Goal: Download file/media

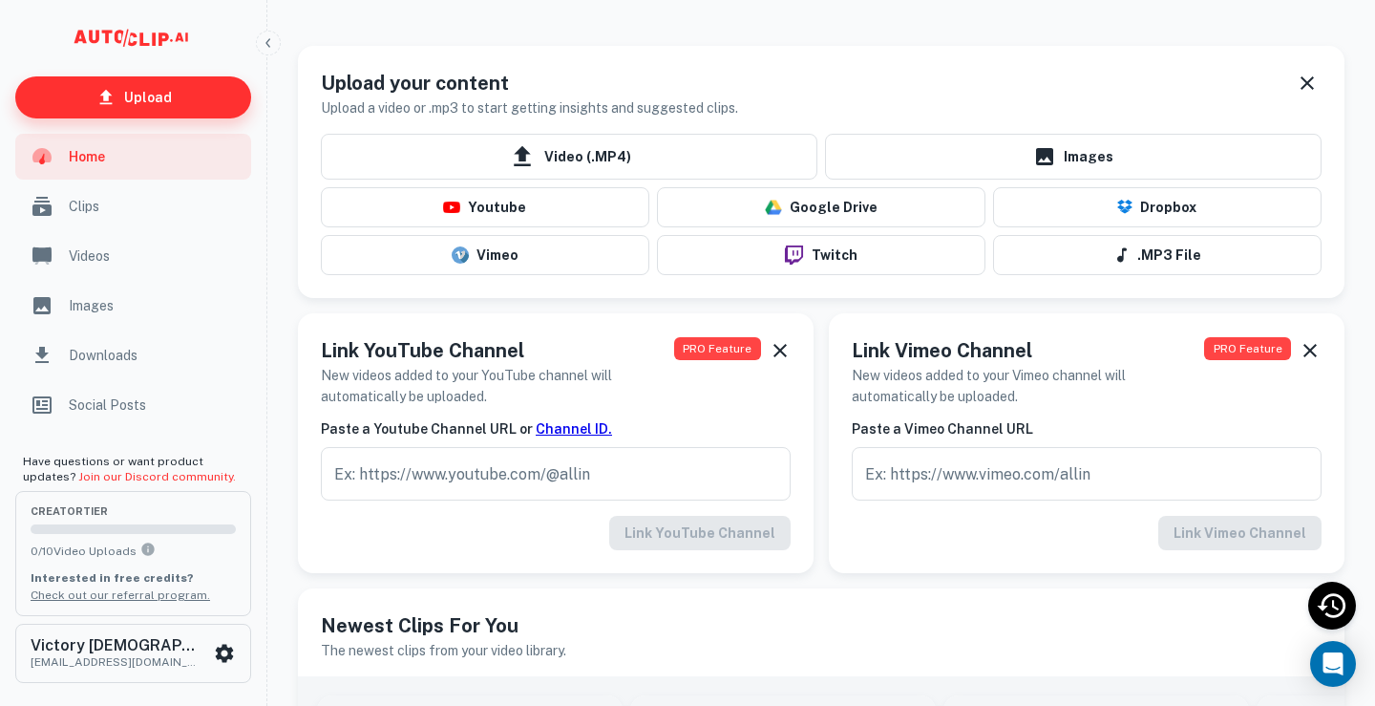
click at [160, 95] on p "Upload" at bounding box center [148, 97] width 48 height 21
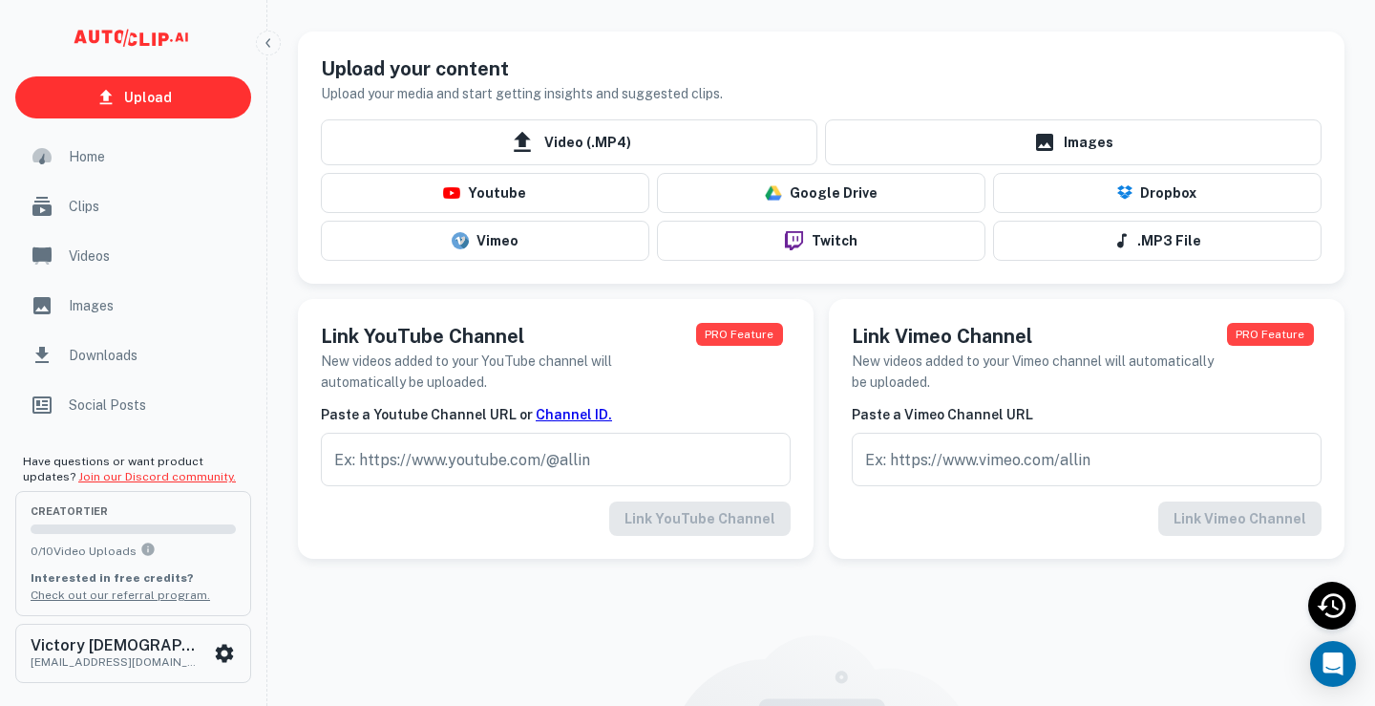
scroll to position [69, 0]
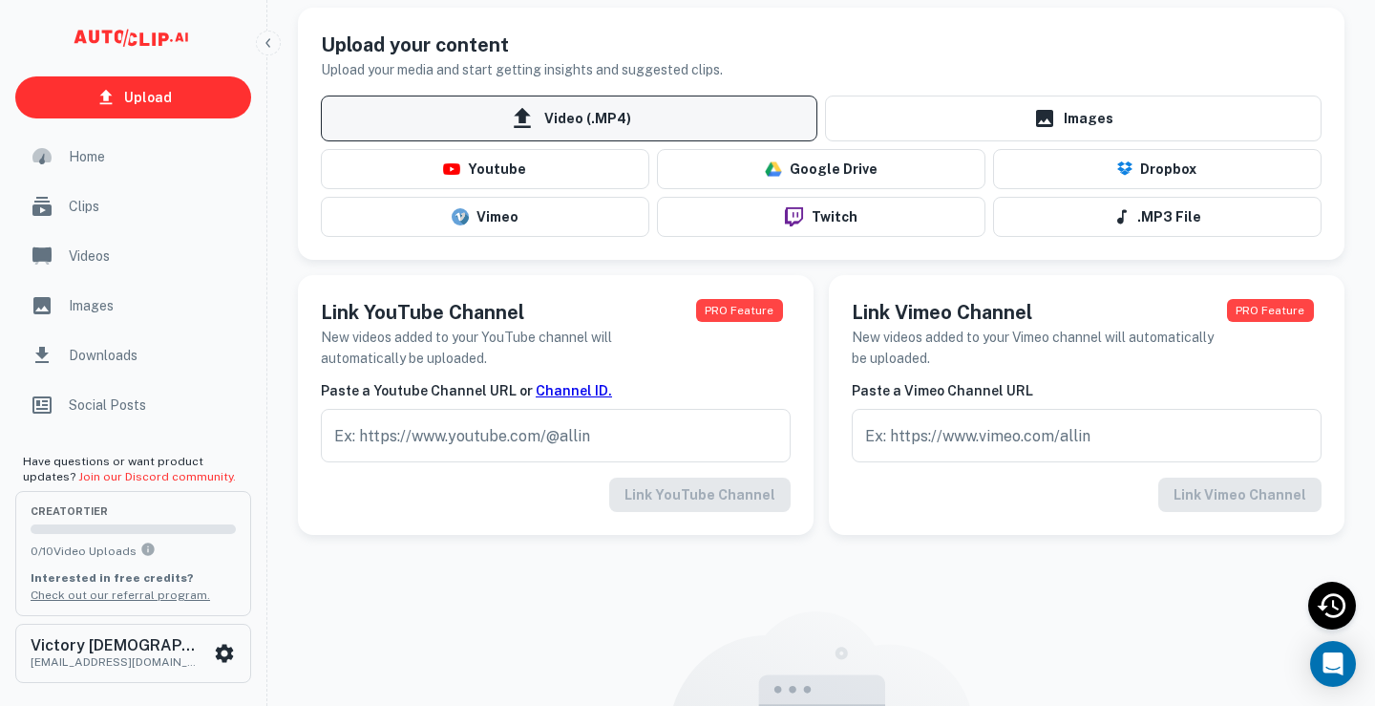
click at [586, 117] on span "Video (.MP4)" at bounding box center [569, 119] width 497 height 46
click at [0, 0] on input "Video (.MP4)" at bounding box center [0, 0] width 0 height 0
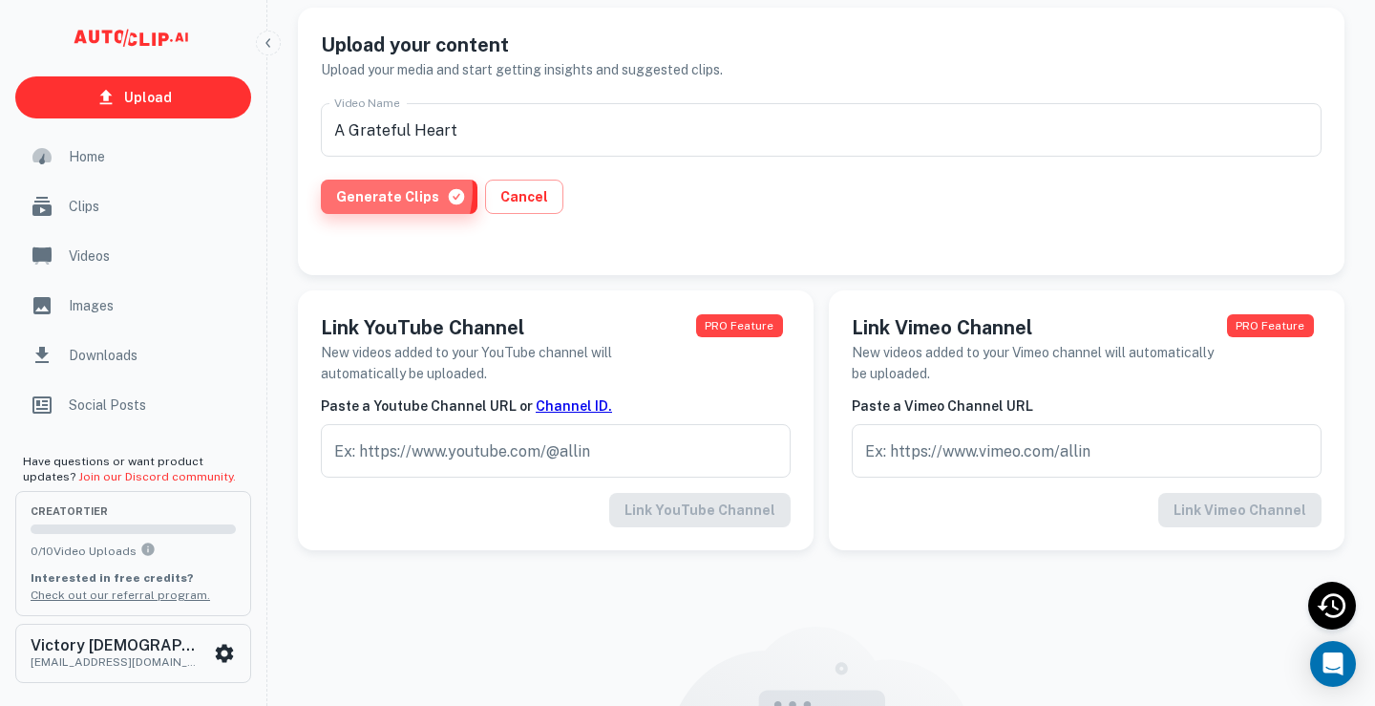
click at [372, 190] on button "Generate Clips" at bounding box center [399, 197] width 157 height 34
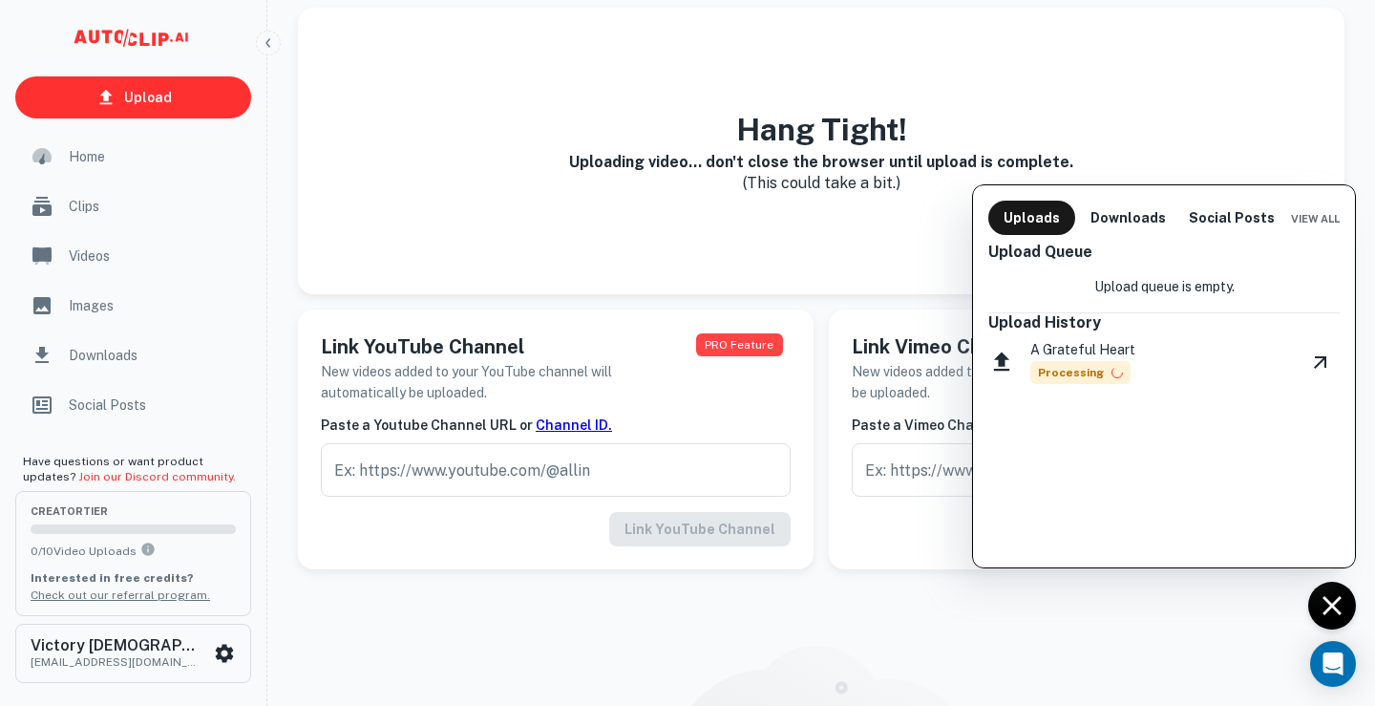
click at [530, 86] on div at bounding box center [687, 353] width 1375 height 706
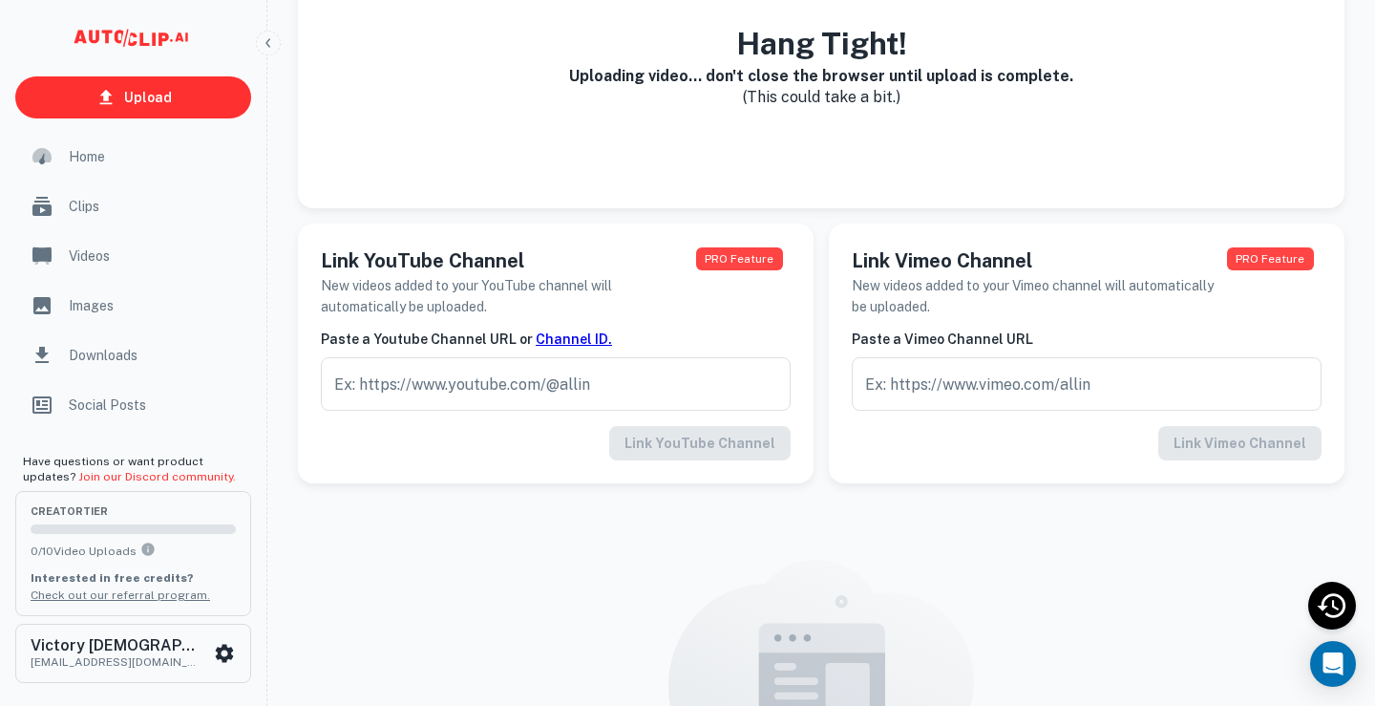
scroll to position [256, 0]
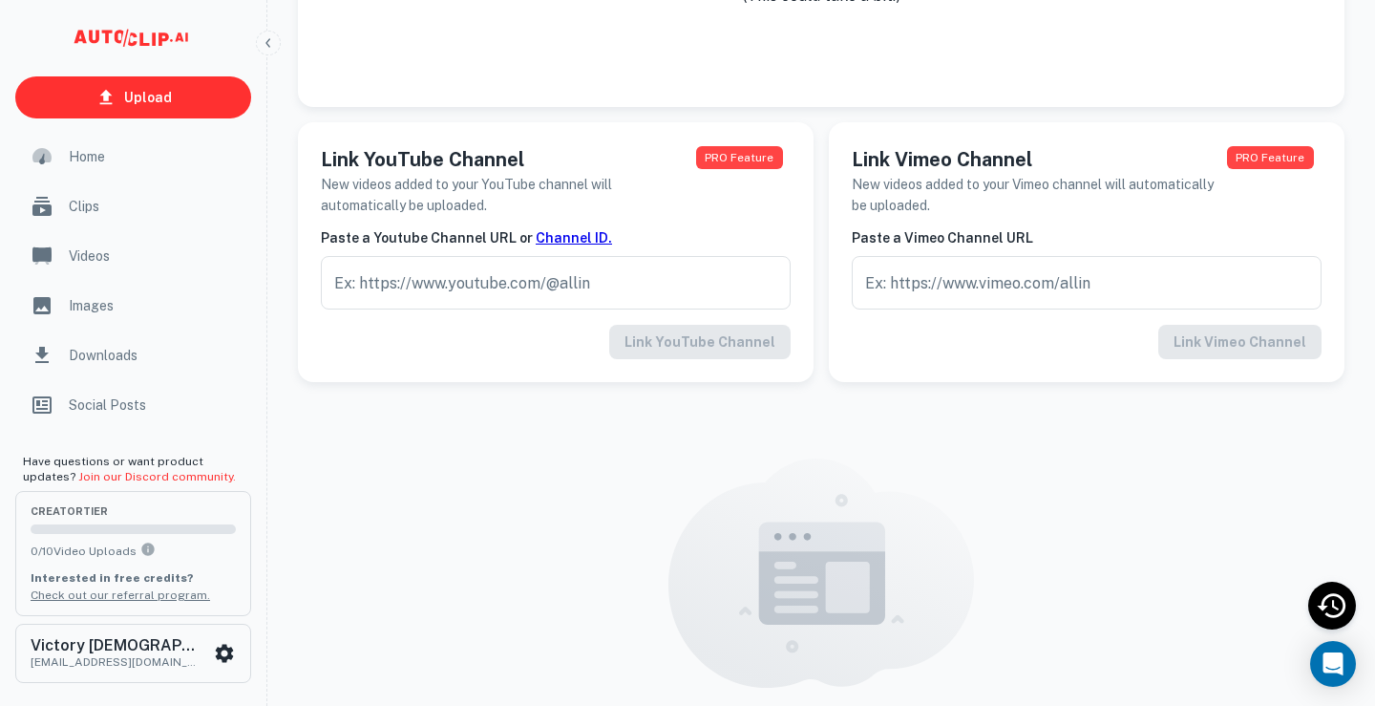
click at [91, 163] on span "Home" at bounding box center [154, 156] width 171 height 21
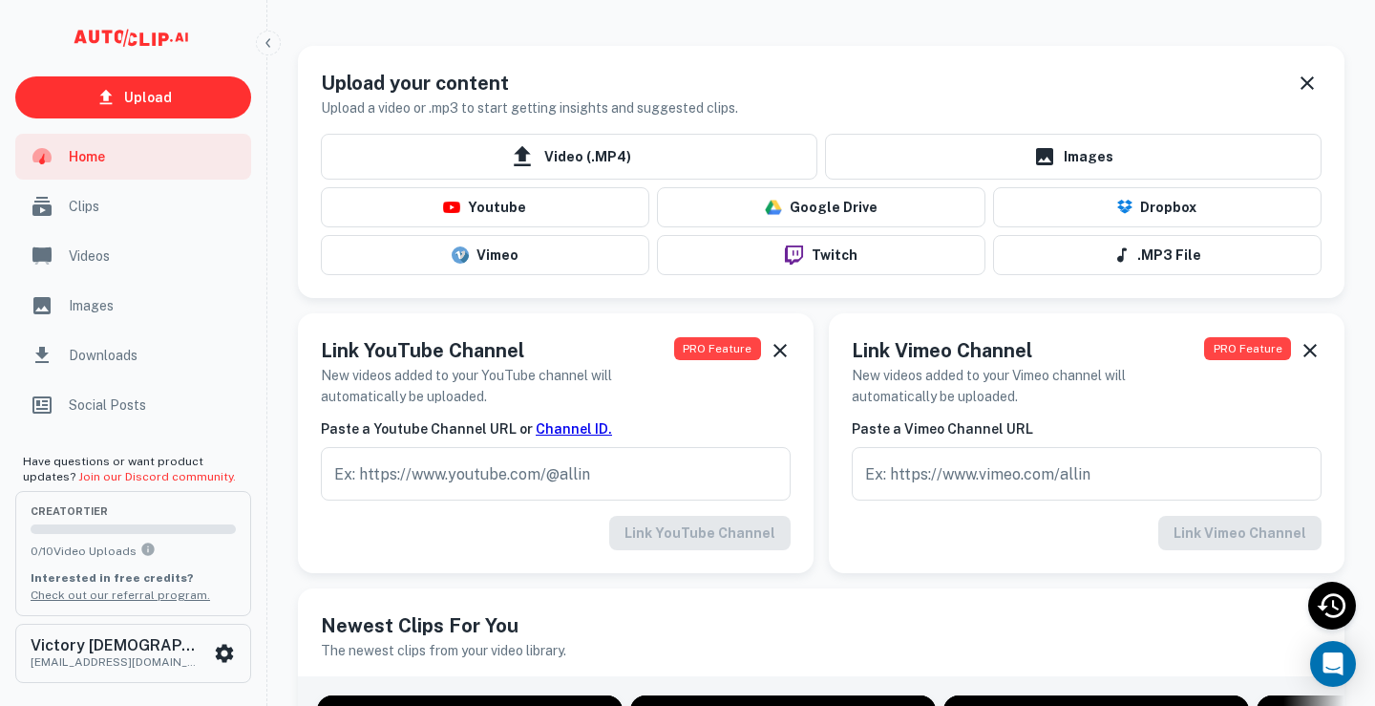
click at [88, 213] on span "Clips" at bounding box center [154, 206] width 171 height 21
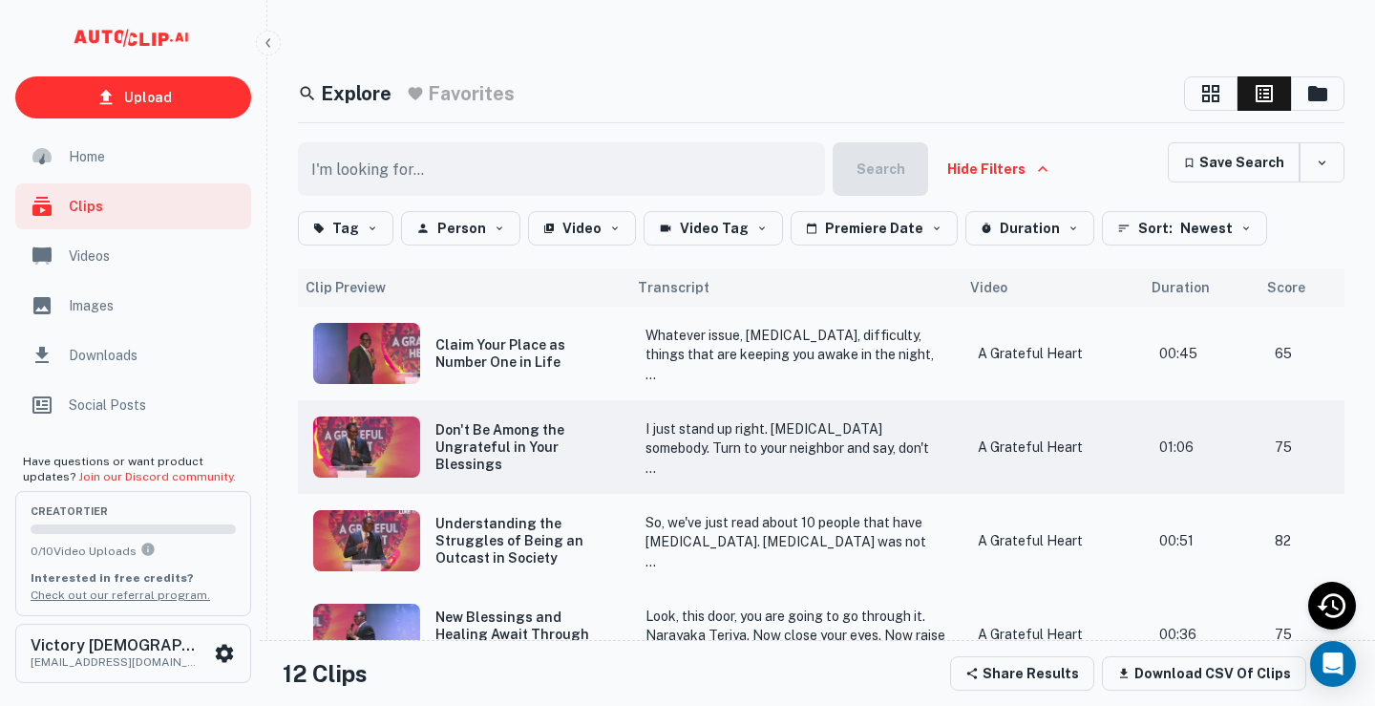
click at [365, 452] on img "scrollable content" at bounding box center [366, 446] width 107 height 61
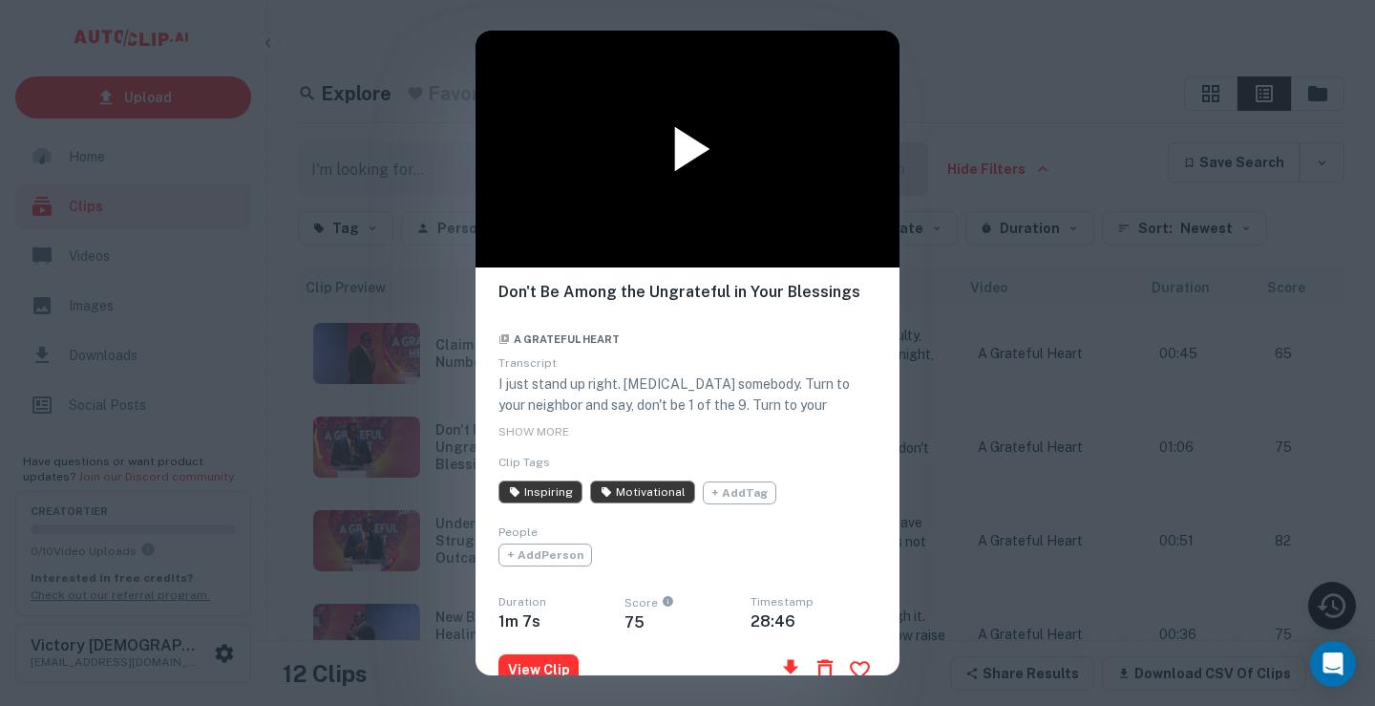
click at [690, 142] on icon at bounding box center [692, 149] width 35 height 45
click at [749, 211] on div at bounding box center [688, 149] width 424 height 237
click at [1019, 57] on div "Don't Be Among the Ungrateful in Your Blessings A Grateful Heart Transcript I j…" at bounding box center [687, 353] width 1375 height 706
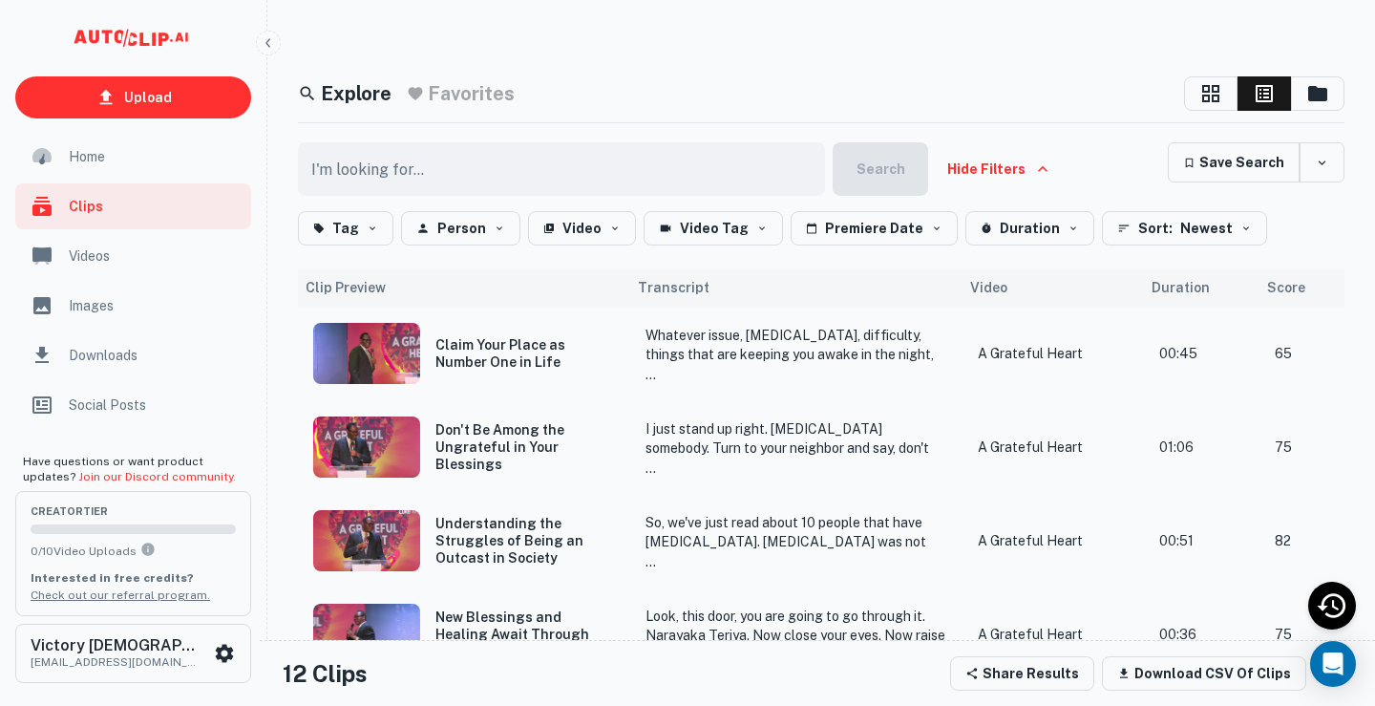
click at [1306, 290] on th "Score" at bounding box center [1302, 287] width 85 height 38
click at [1287, 288] on th "Score" at bounding box center [1302, 287] width 85 height 38
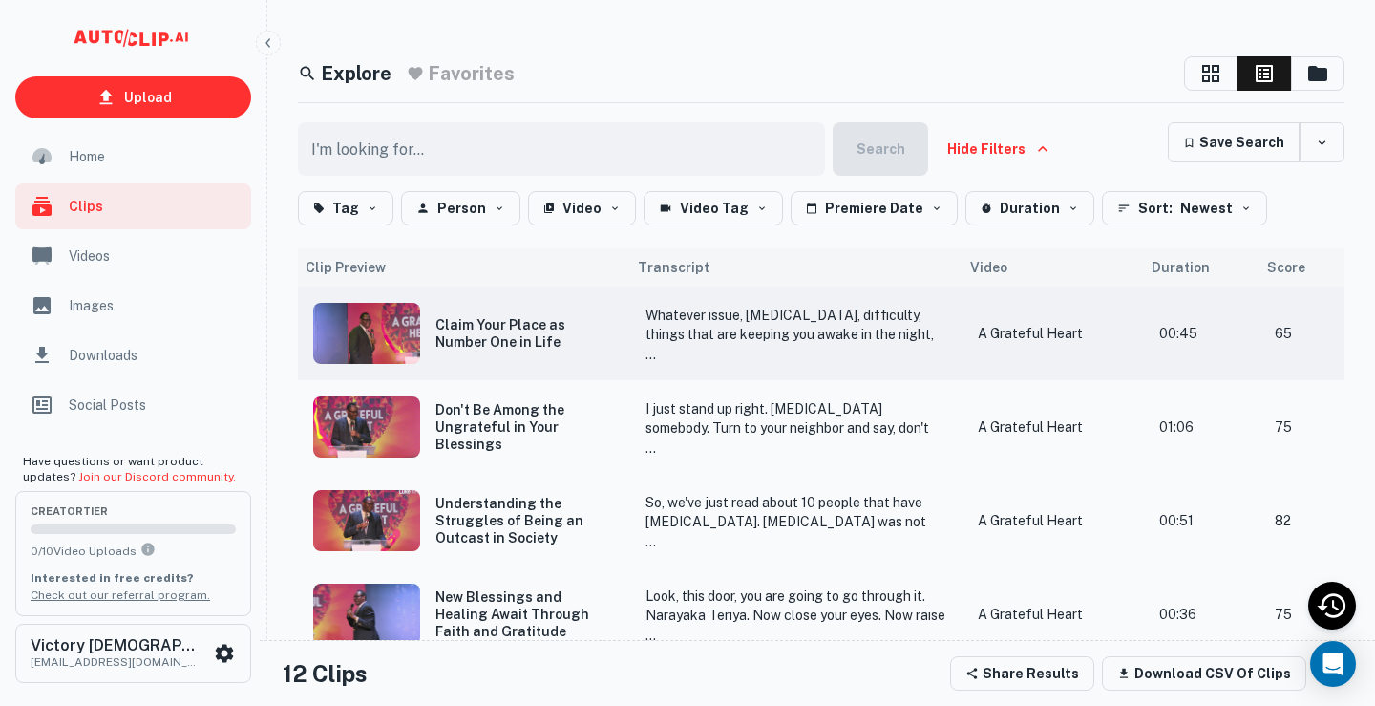
scroll to position [25, 0]
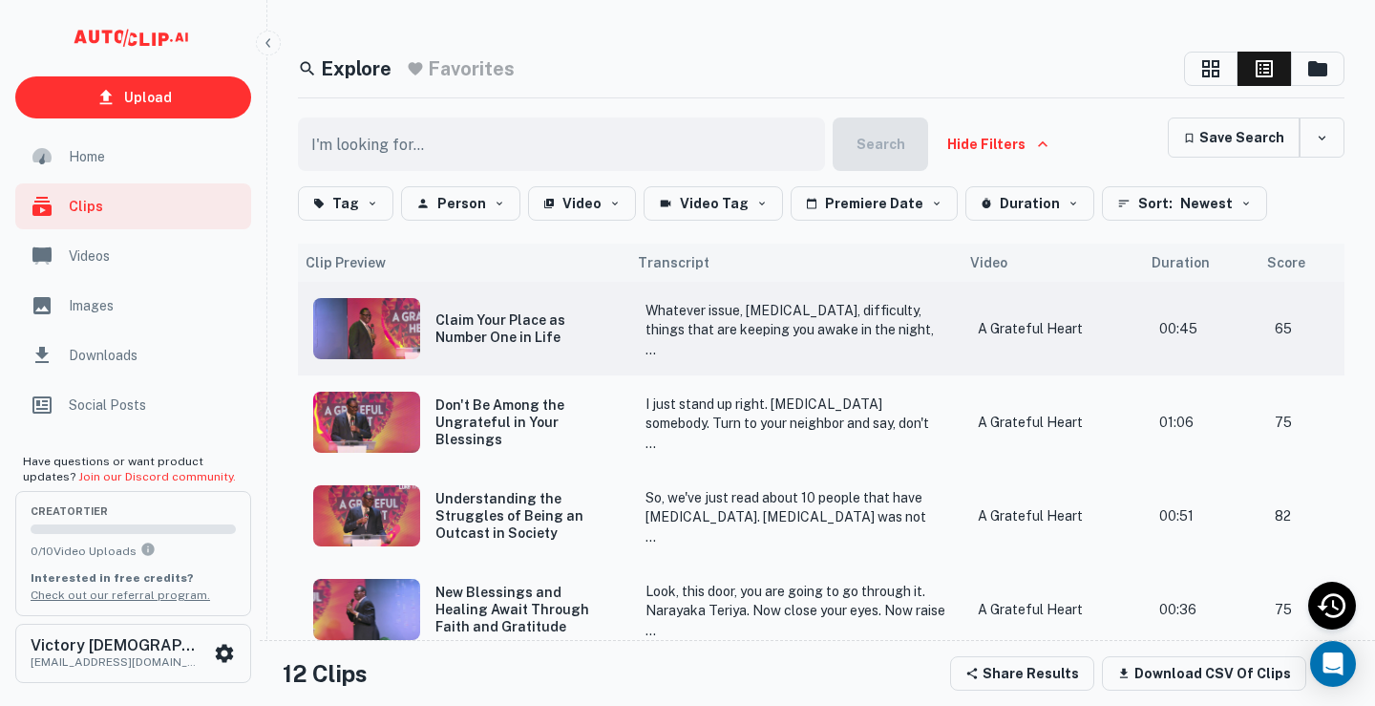
click at [379, 330] on img "scrollable content" at bounding box center [366, 328] width 107 height 61
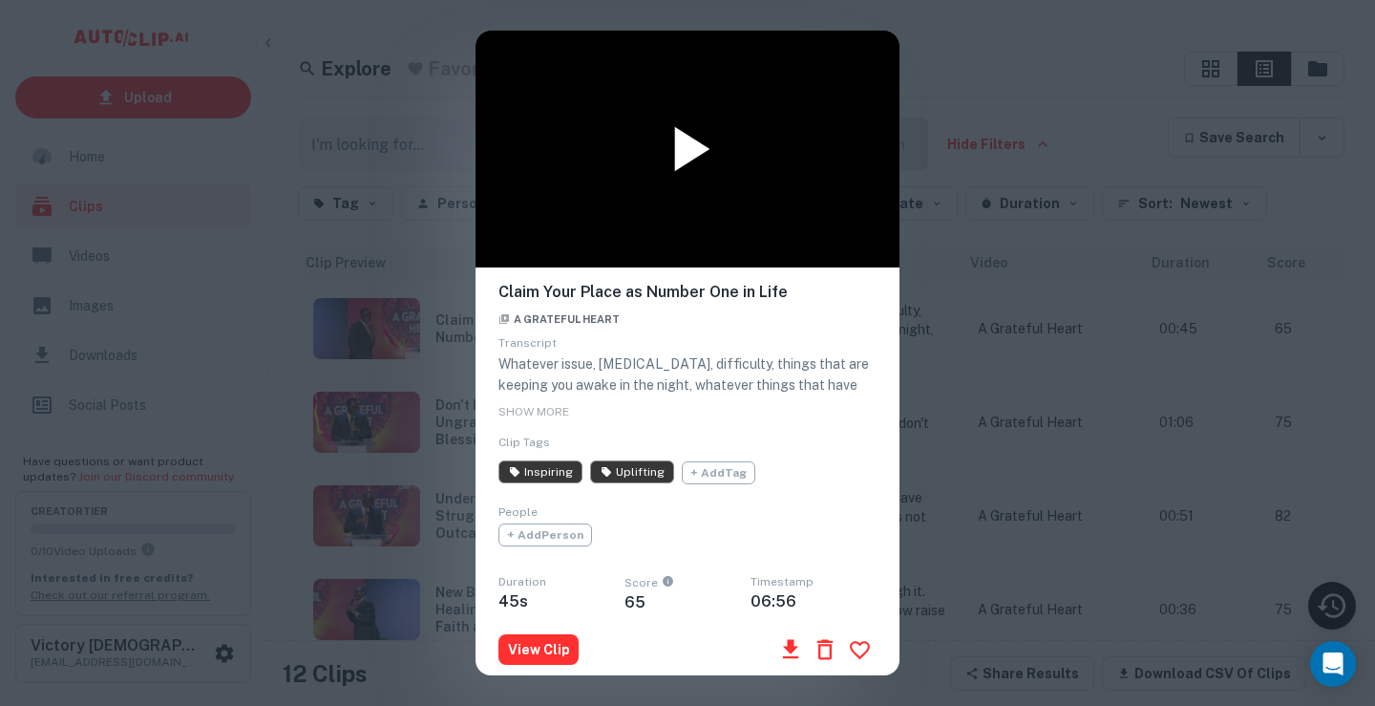
click at [680, 150] on icon at bounding box center [692, 149] width 35 height 45
click at [919, 58] on div "Claim Your Place as Number One in Life A Grateful Heart Transcript Whatever iss…" at bounding box center [687, 353] width 1375 height 706
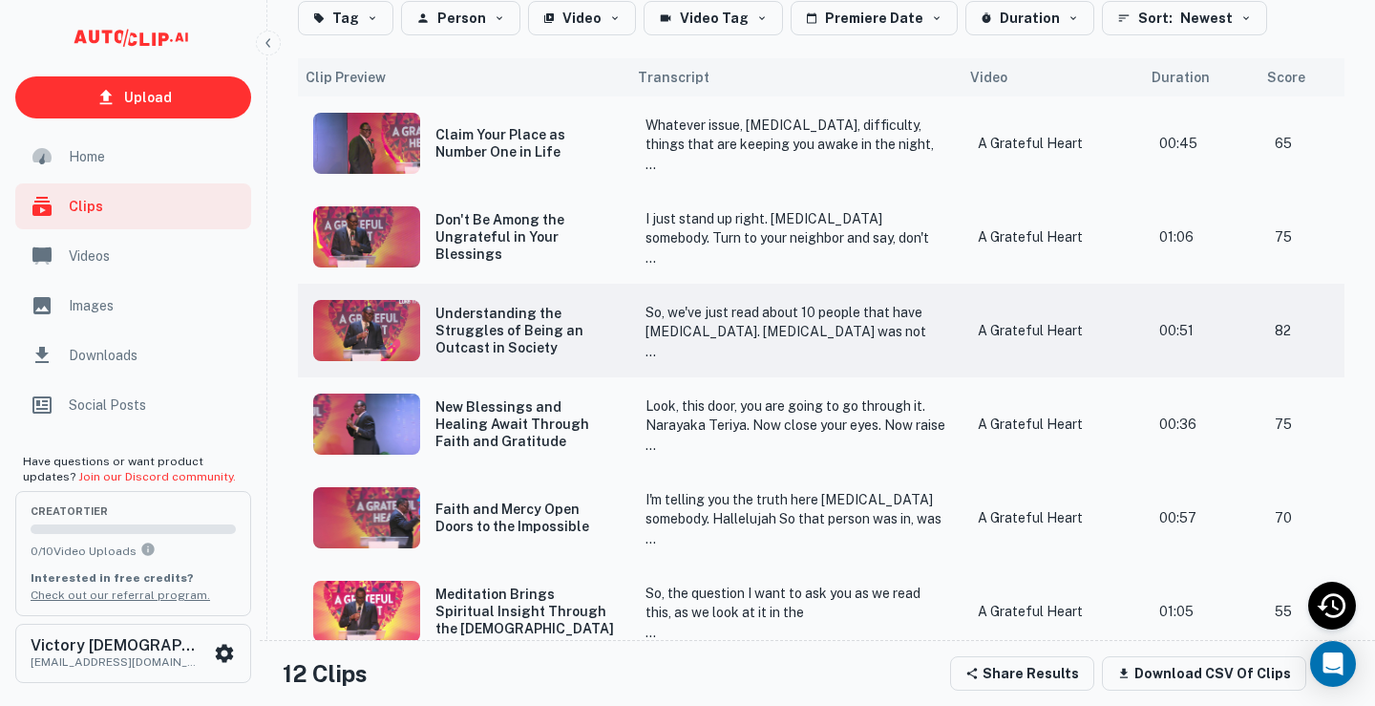
scroll to position [211, 0]
click at [364, 324] on img "scrollable content" at bounding box center [366, 329] width 107 height 61
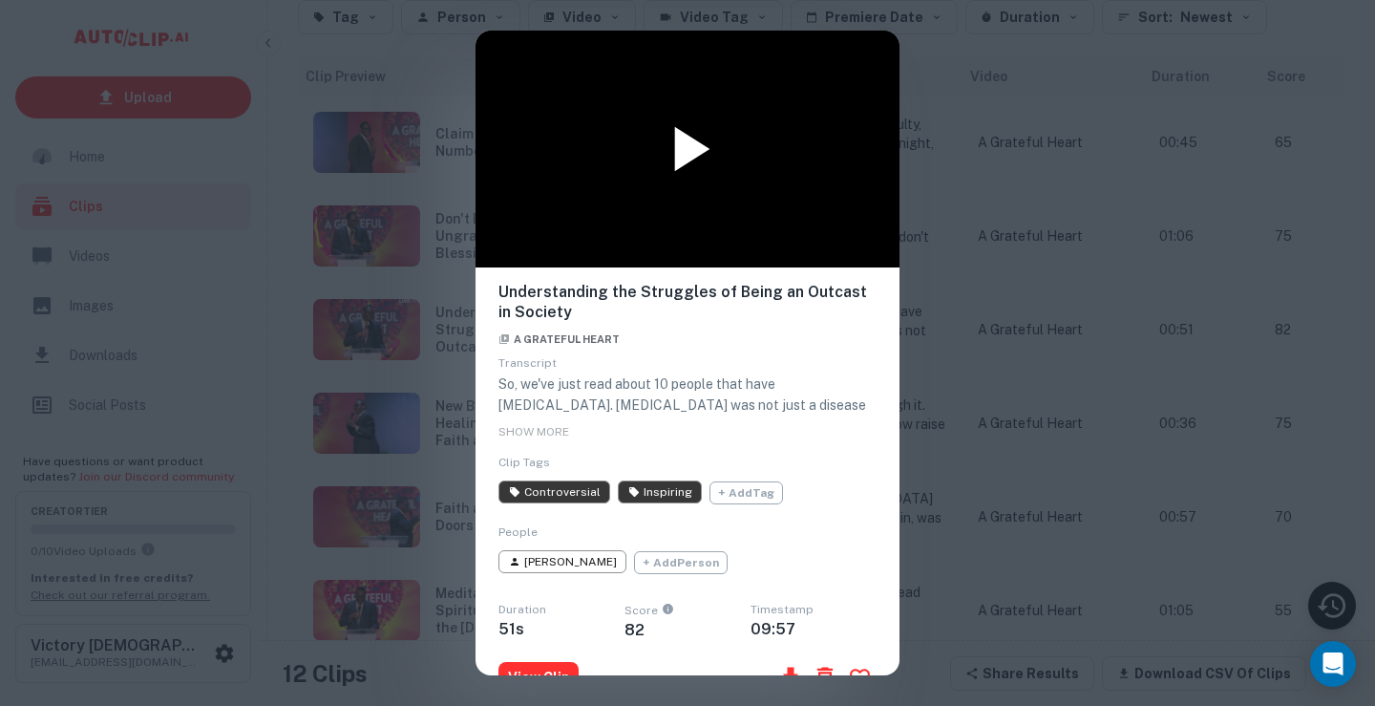
click at [682, 150] on icon at bounding box center [692, 149] width 35 height 45
click at [454, 92] on div "Understanding the Struggles of Being an Outcast in Society A Grateful Heart Tra…" at bounding box center [687, 353] width 1375 height 706
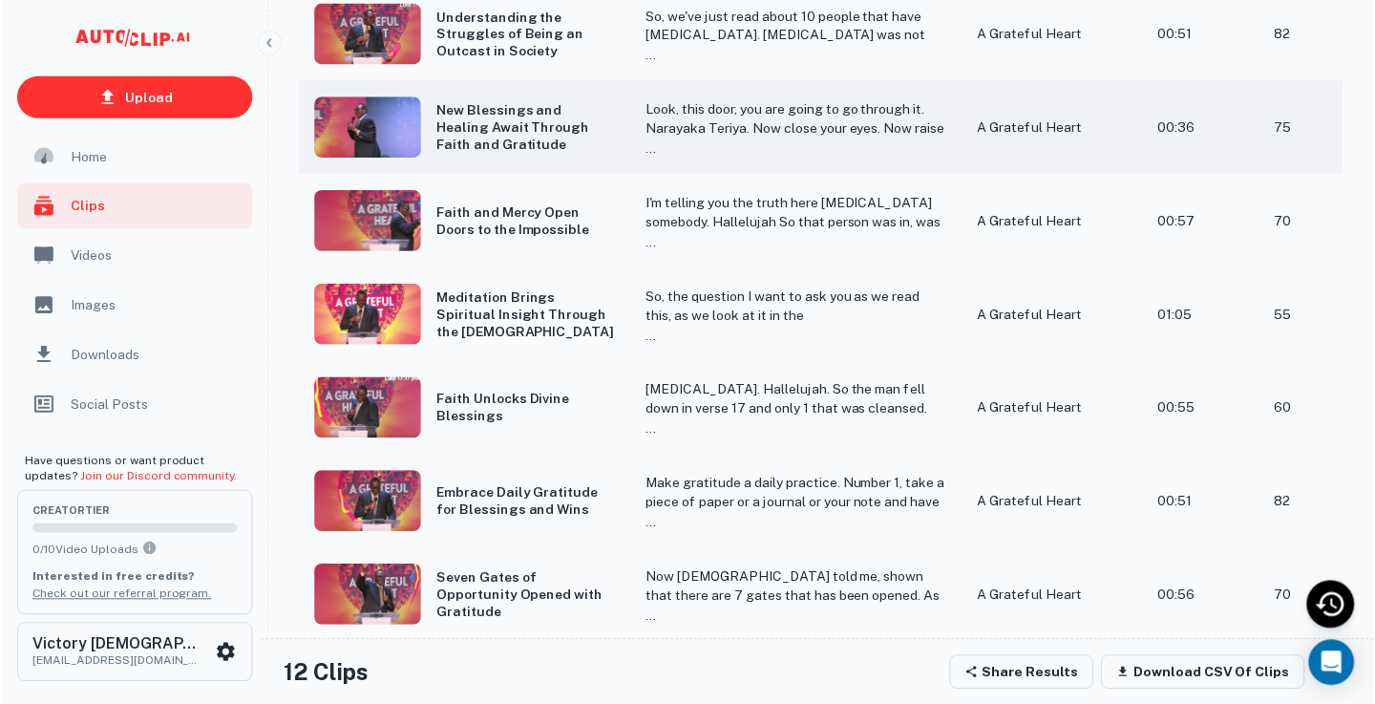
scroll to position [520, 0]
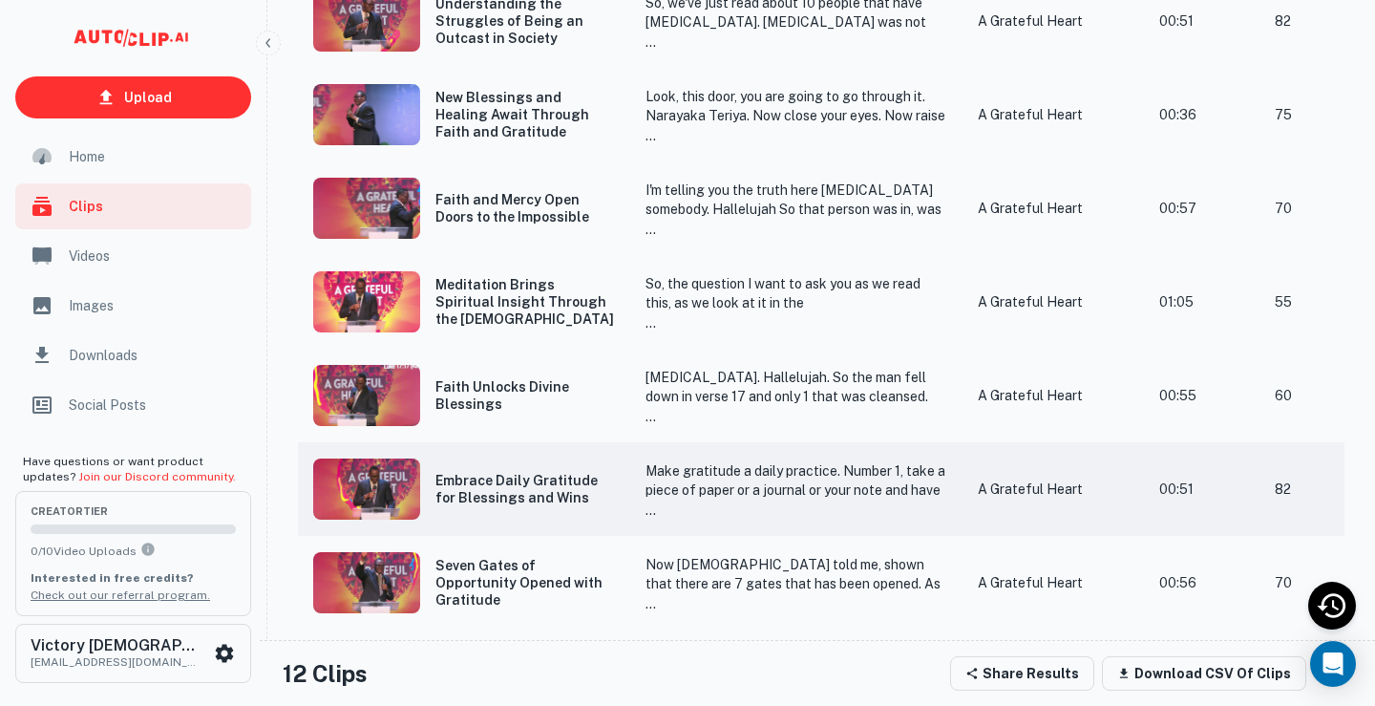
click at [373, 483] on img "scrollable content" at bounding box center [366, 488] width 107 height 61
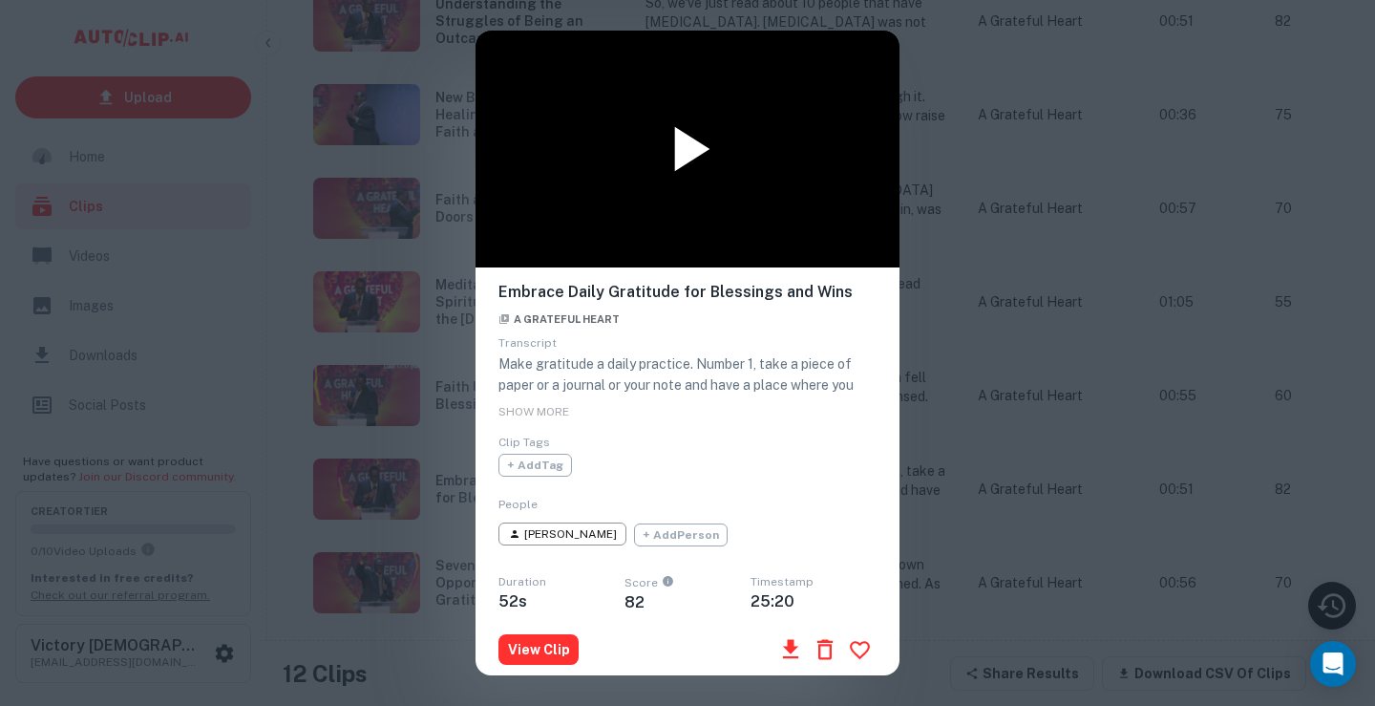
click at [685, 150] on icon at bounding box center [692, 149] width 35 height 45
click at [689, 148] on icon at bounding box center [688, 149] width 76 height 76
click at [1037, 55] on div "Embrace Daily Gratitude for Blessings and Wins A Grateful Heart Transcript Make…" at bounding box center [687, 352] width 1375 height 704
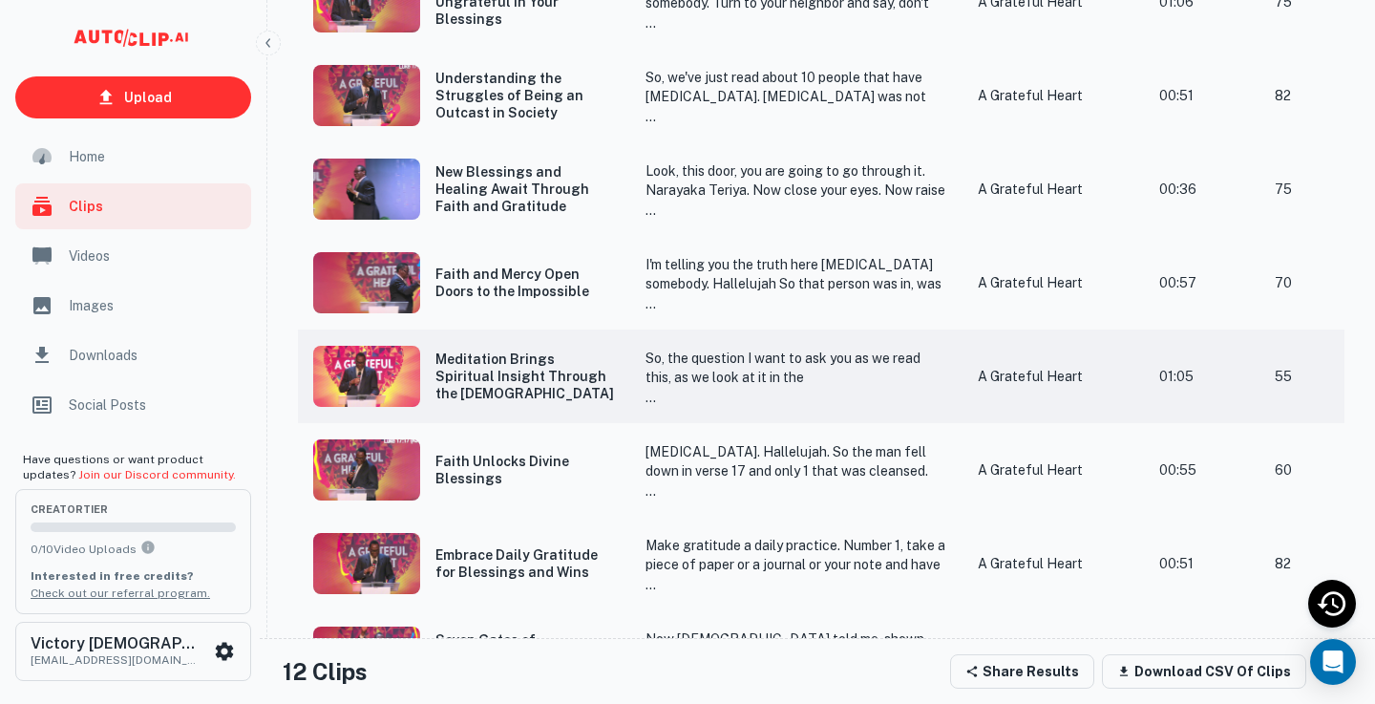
scroll to position [522, 0]
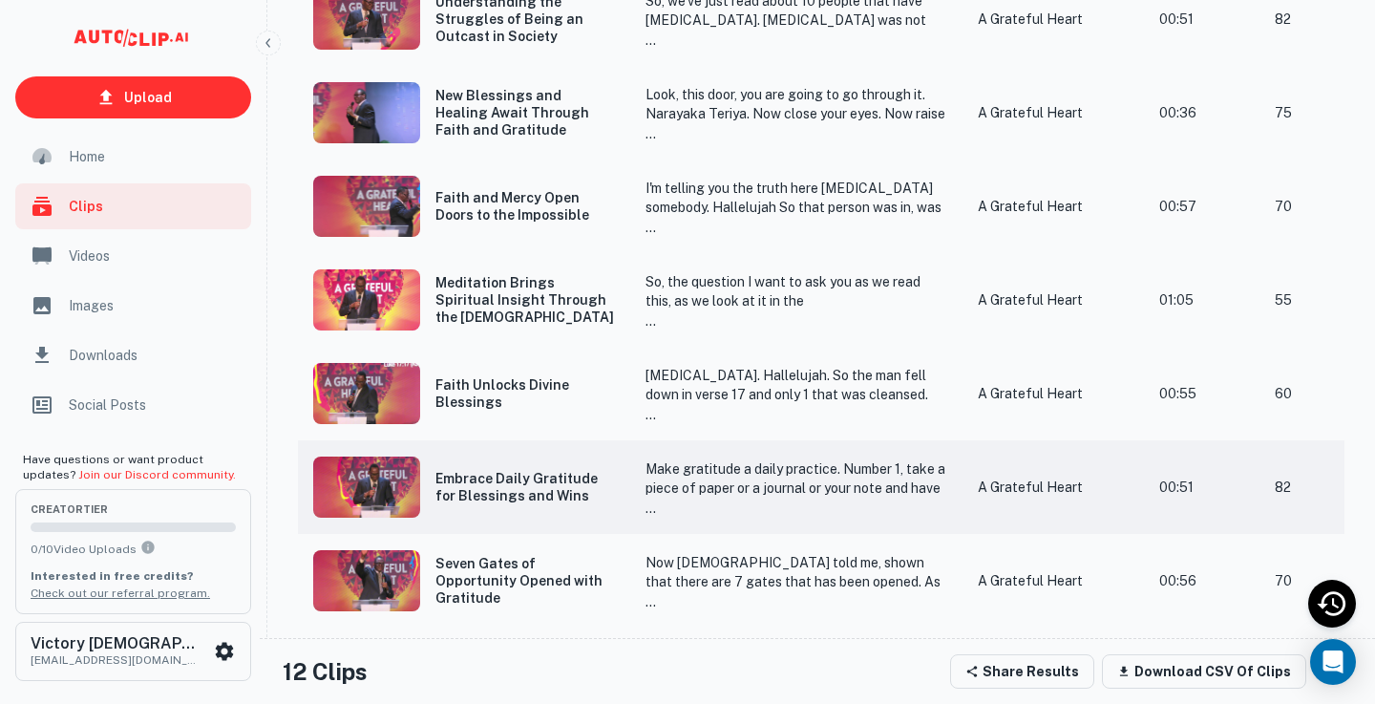
click at [370, 486] on img "scrollable content" at bounding box center [366, 487] width 107 height 61
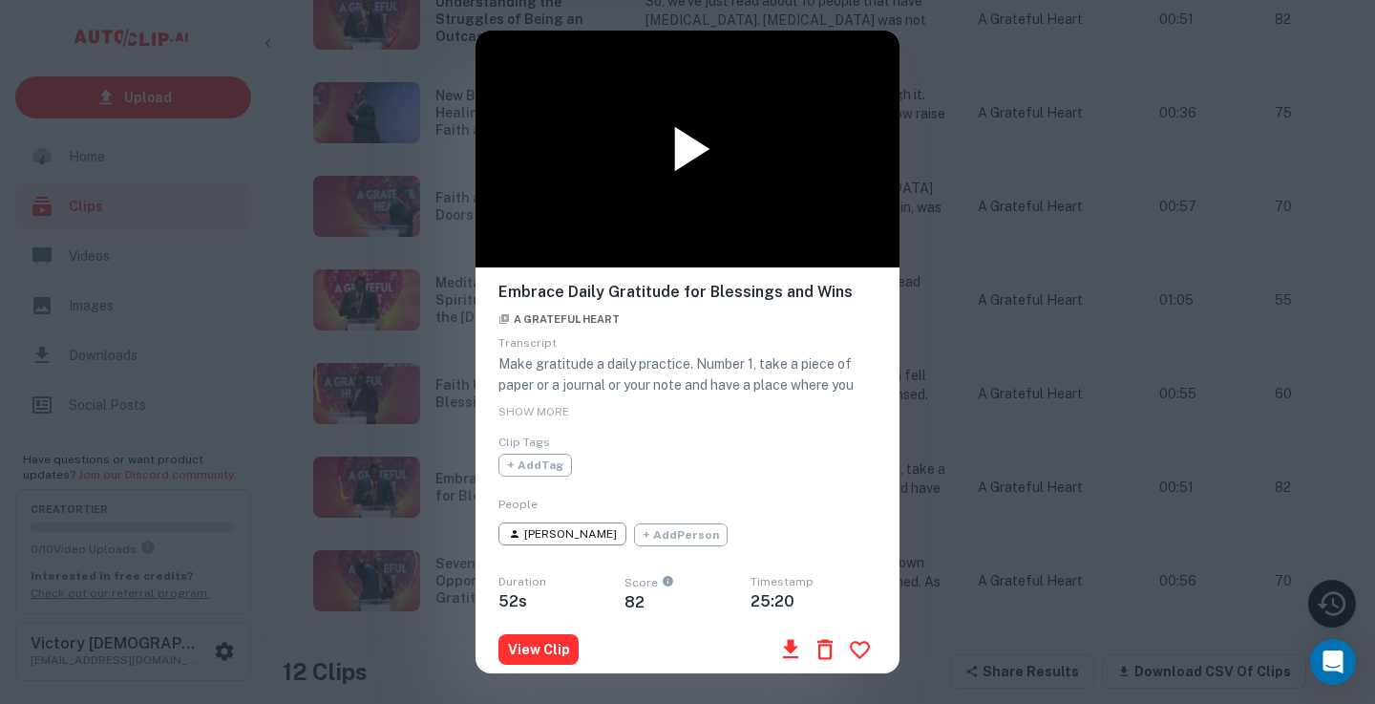
click at [689, 159] on icon at bounding box center [692, 149] width 35 height 45
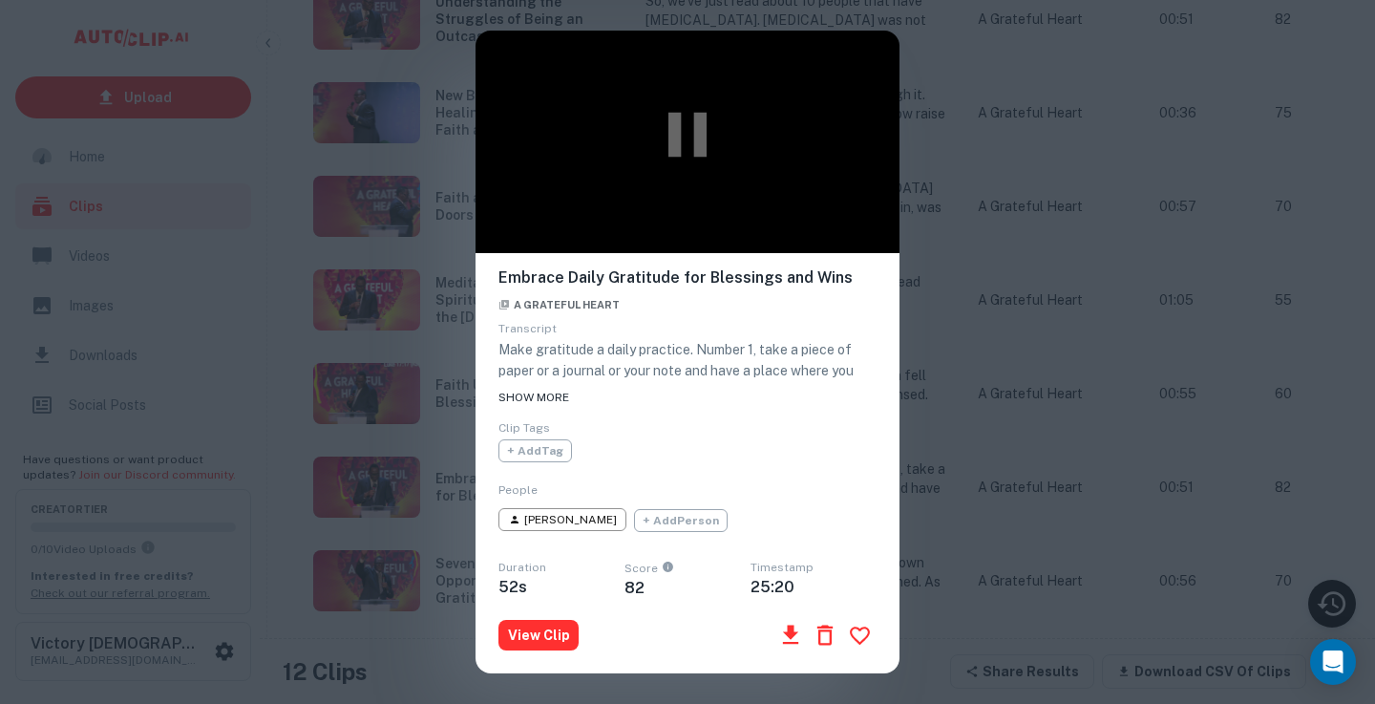
click at [529, 394] on span "SHOW MORE" at bounding box center [534, 397] width 71 height 13
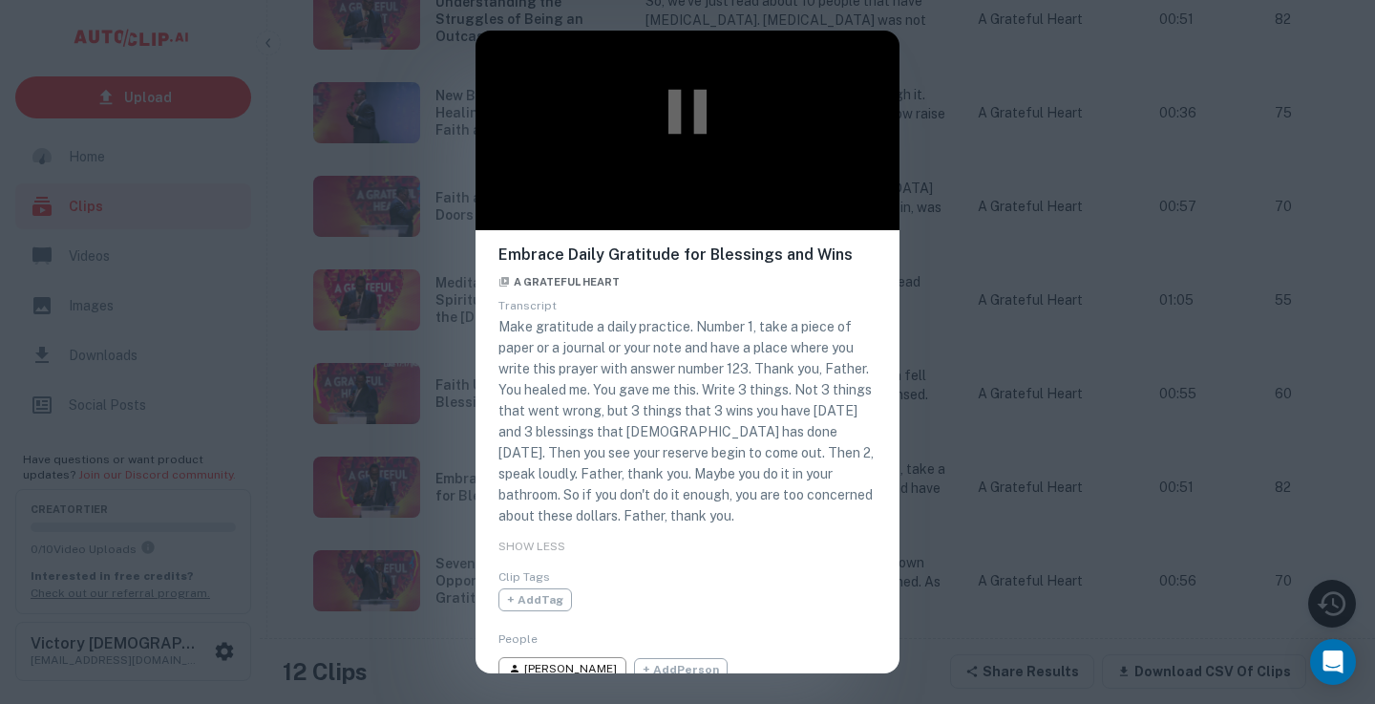
scroll to position [0, 0]
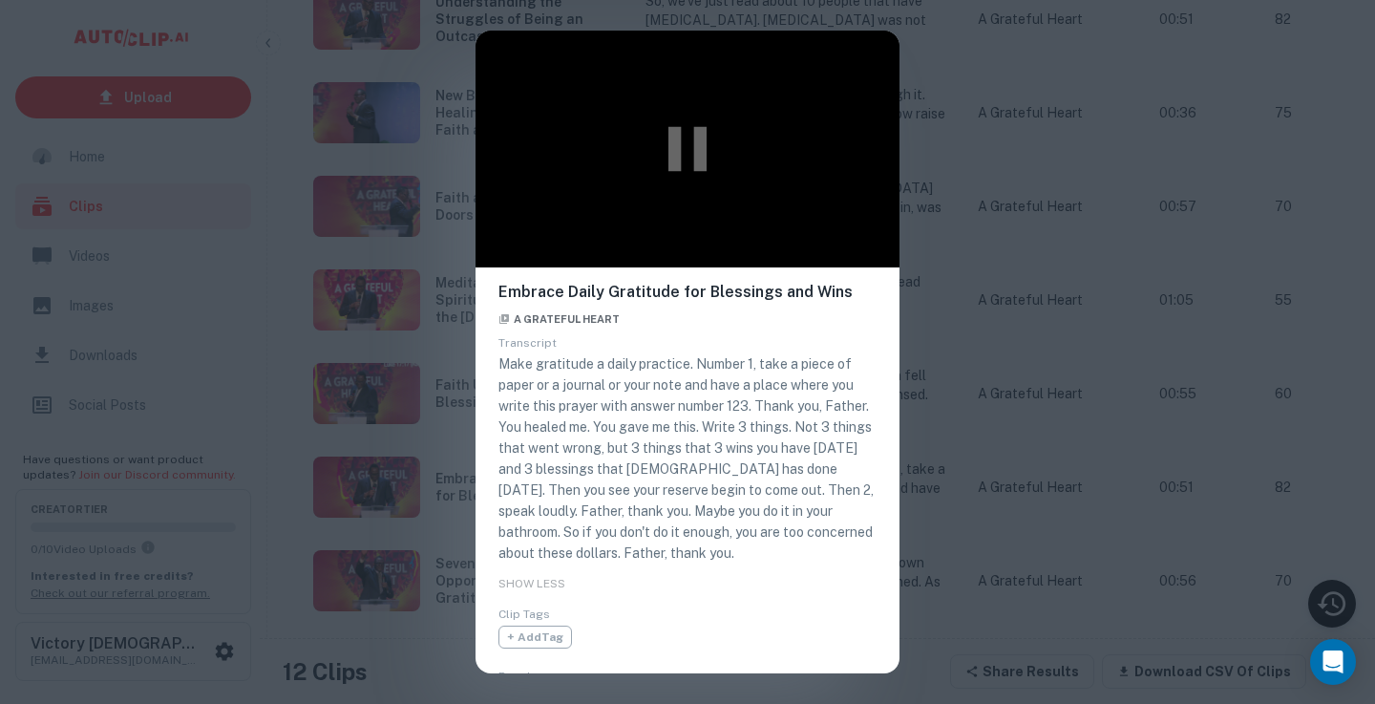
click at [950, 117] on div "Embrace Daily Gratitude for Blessings and Wins A Grateful Heart Transcript Make…" at bounding box center [687, 352] width 1375 height 704
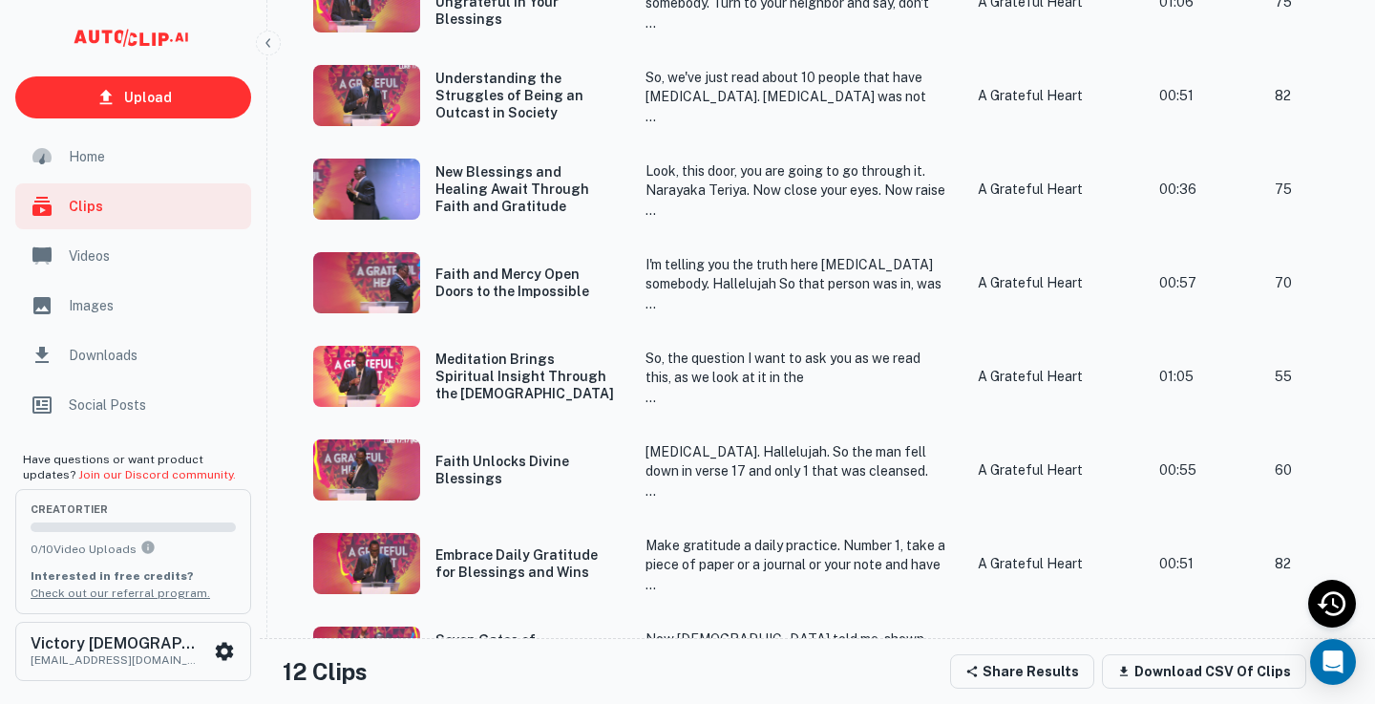
scroll to position [522, 0]
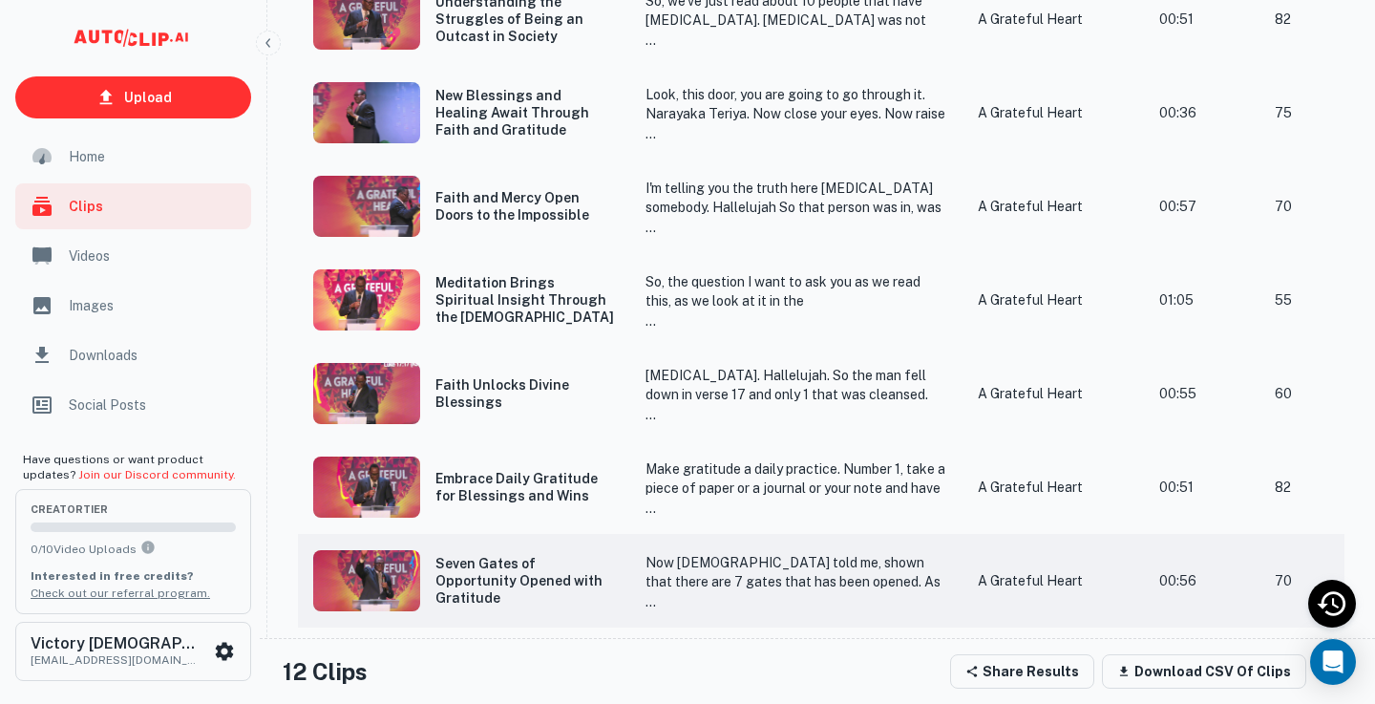
click at [368, 585] on img "scrollable content" at bounding box center [366, 580] width 107 height 61
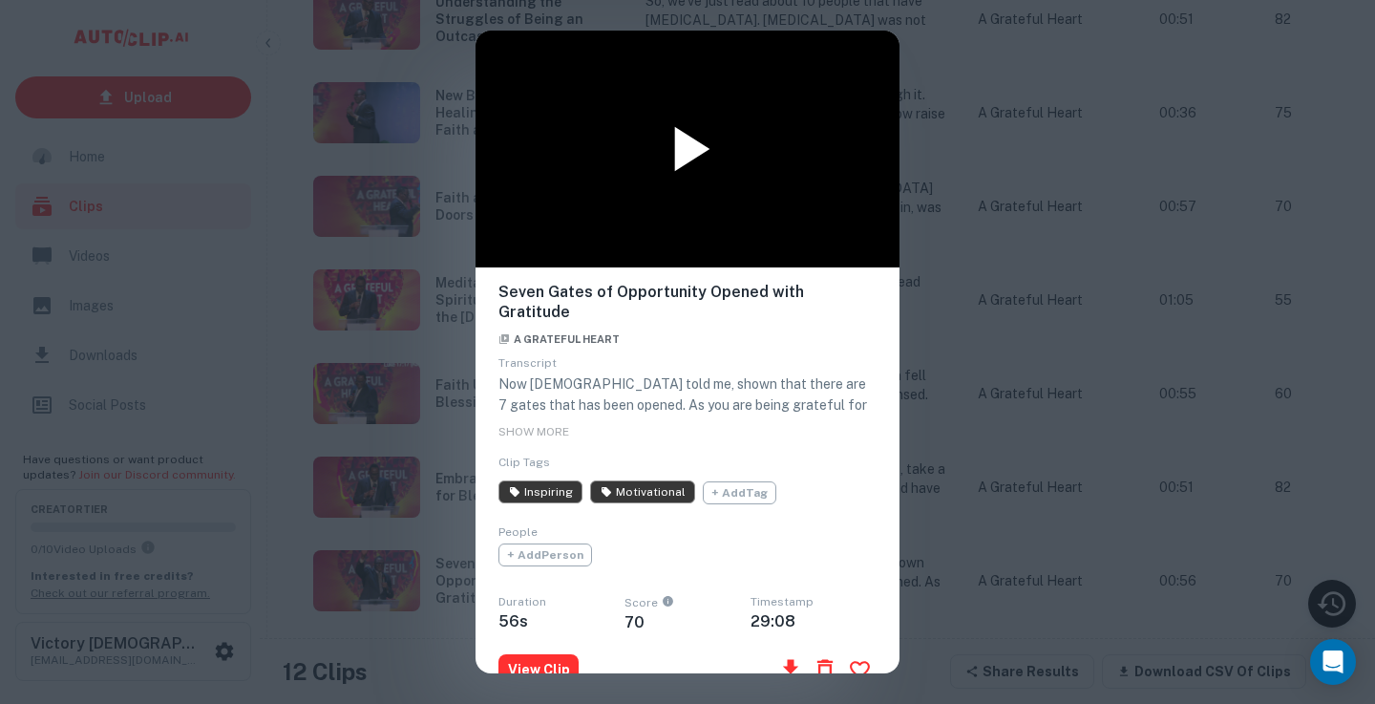
click at [700, 150] on icon at bounding box center [692, 149] width 35 height 45
click at [692, 155] on icon at bounding box center [692, 149] width 35 height 45
click at [692, 155] on icon at bounding box center [688, 149] width 76 height 76
click at [932, 179] on div "Seven Gates of Opportunity Opened with Gratitude A Grateful Heart Transcript No…" at bounding box center [687, 352] width 1375 height 704
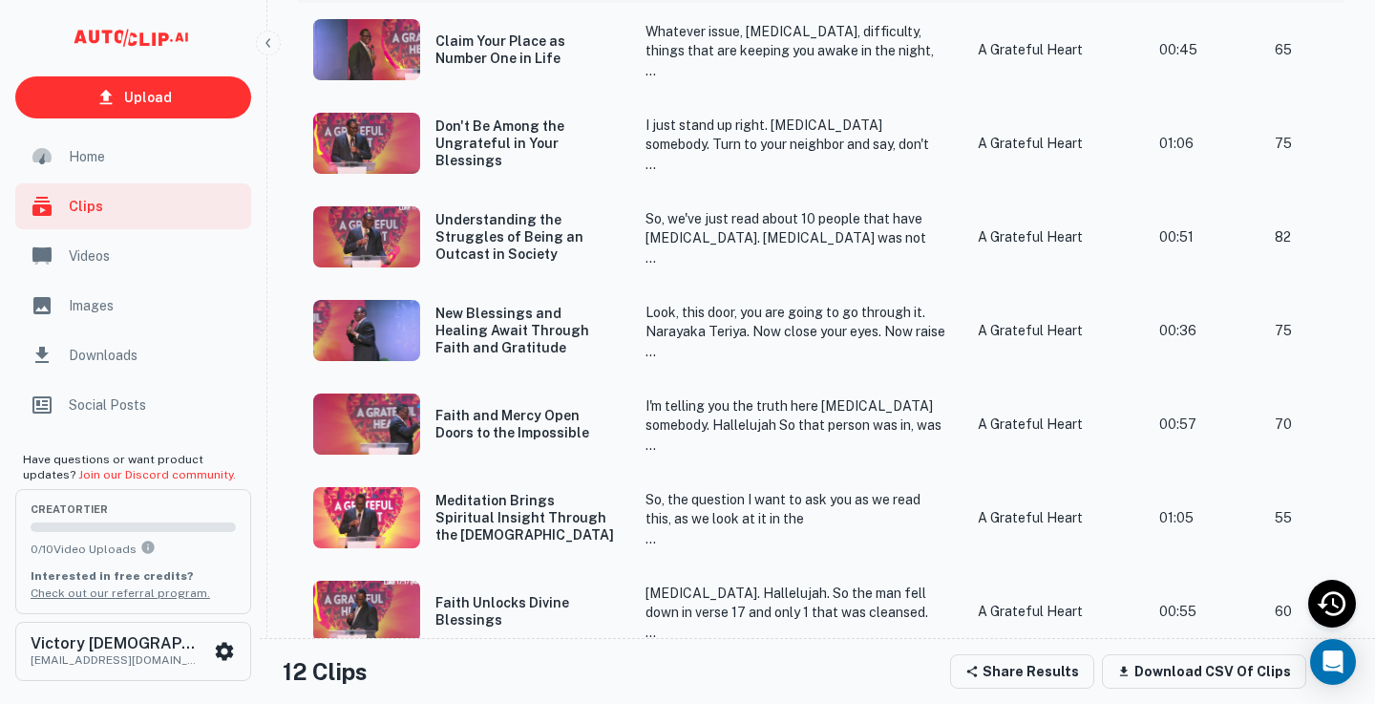
scroll to position [0, 0]
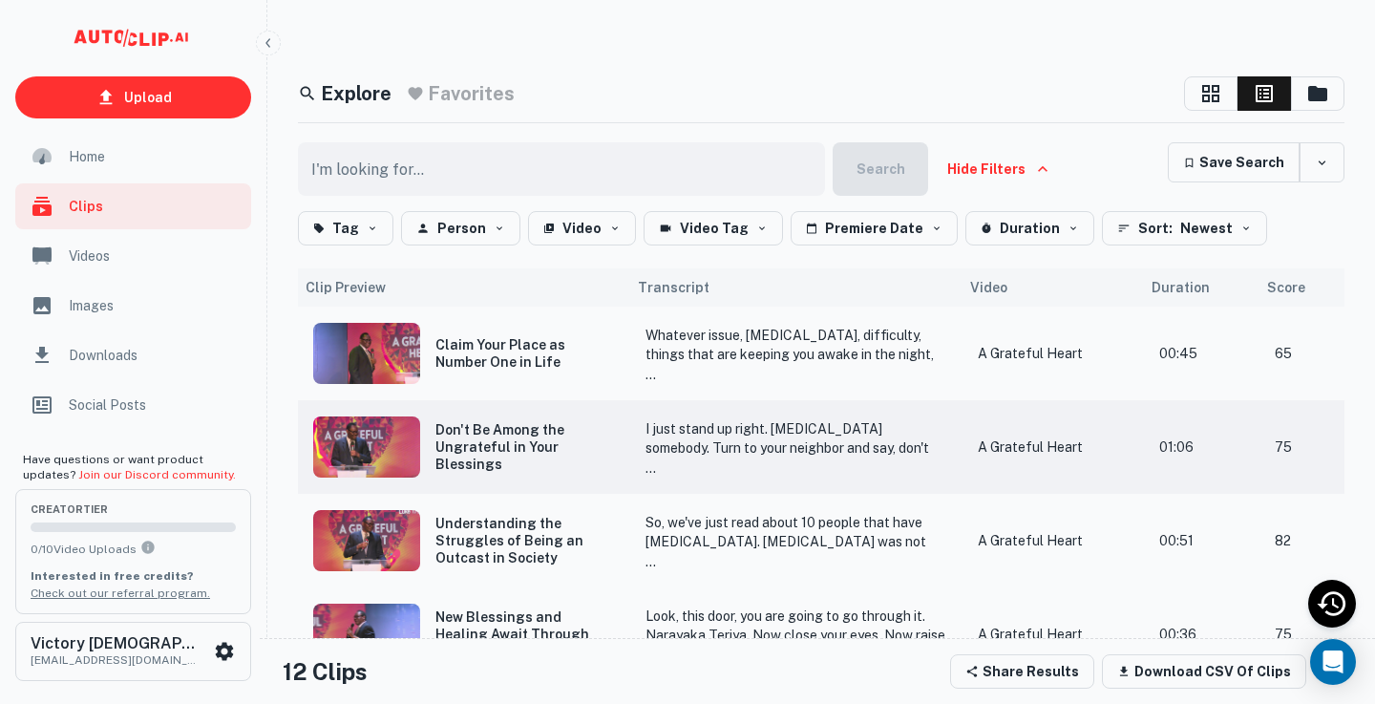
click at [360, 449] on img "scrollable content" at bounding box center [366, 446] width 107 height 61
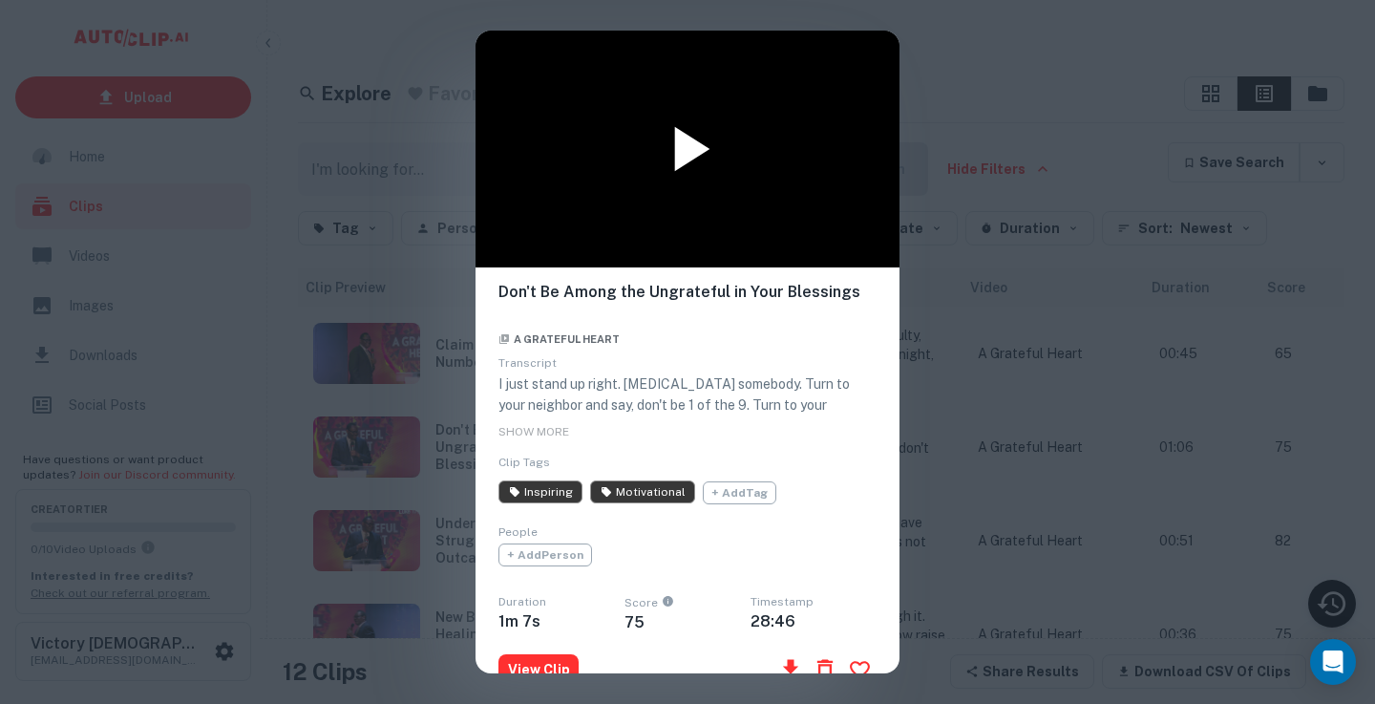
click at [670, 146] on icon at bounding box center [688, 149] width 76 height 76
click at [692, 148] on icon at bounding box center [688, 149] width 76 height 76
click at [455, 309] on div "Don't Be Among the Ungrateful in Your Blessings A Grateful Heart Transcript I j…" at bounding box center [687, 352] width 1375 height 704
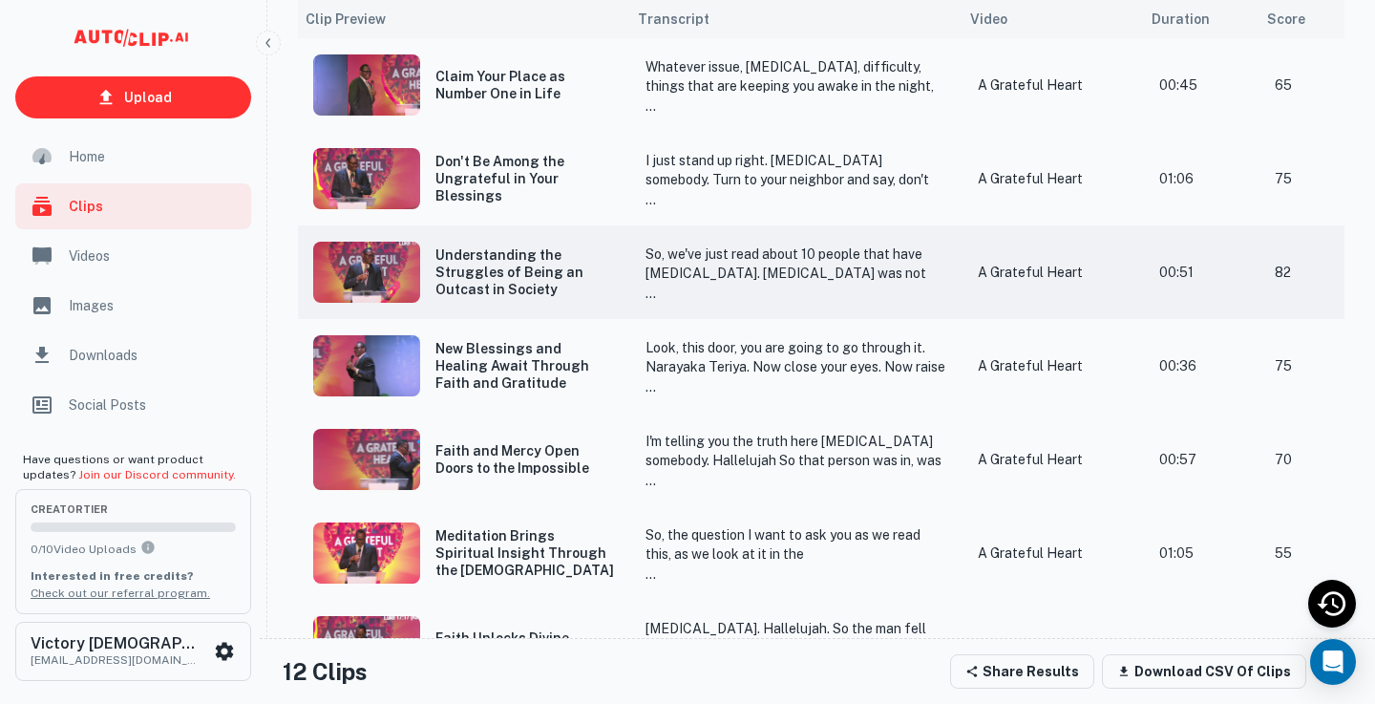
scroll to position [272, 0]
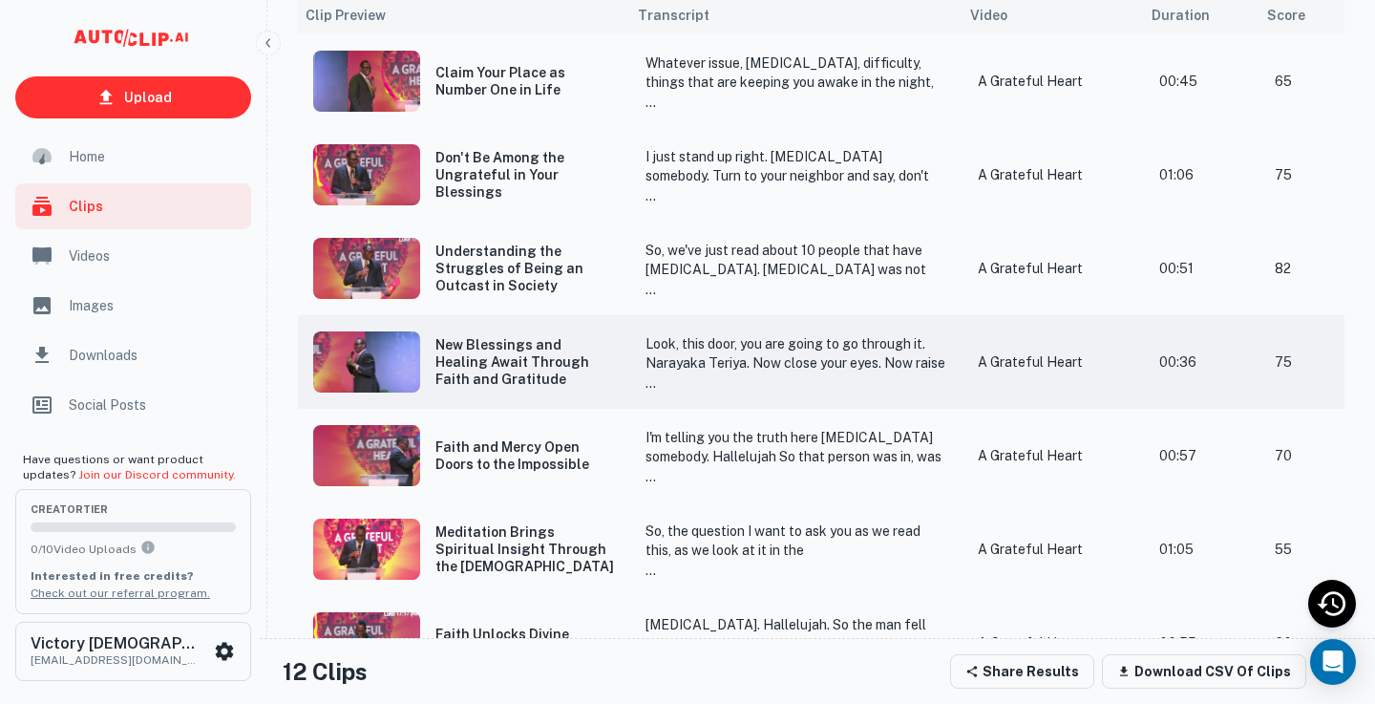
click at [368, 356] on img "scrollable content" at bounding box center [366, 361] width 107 height 61
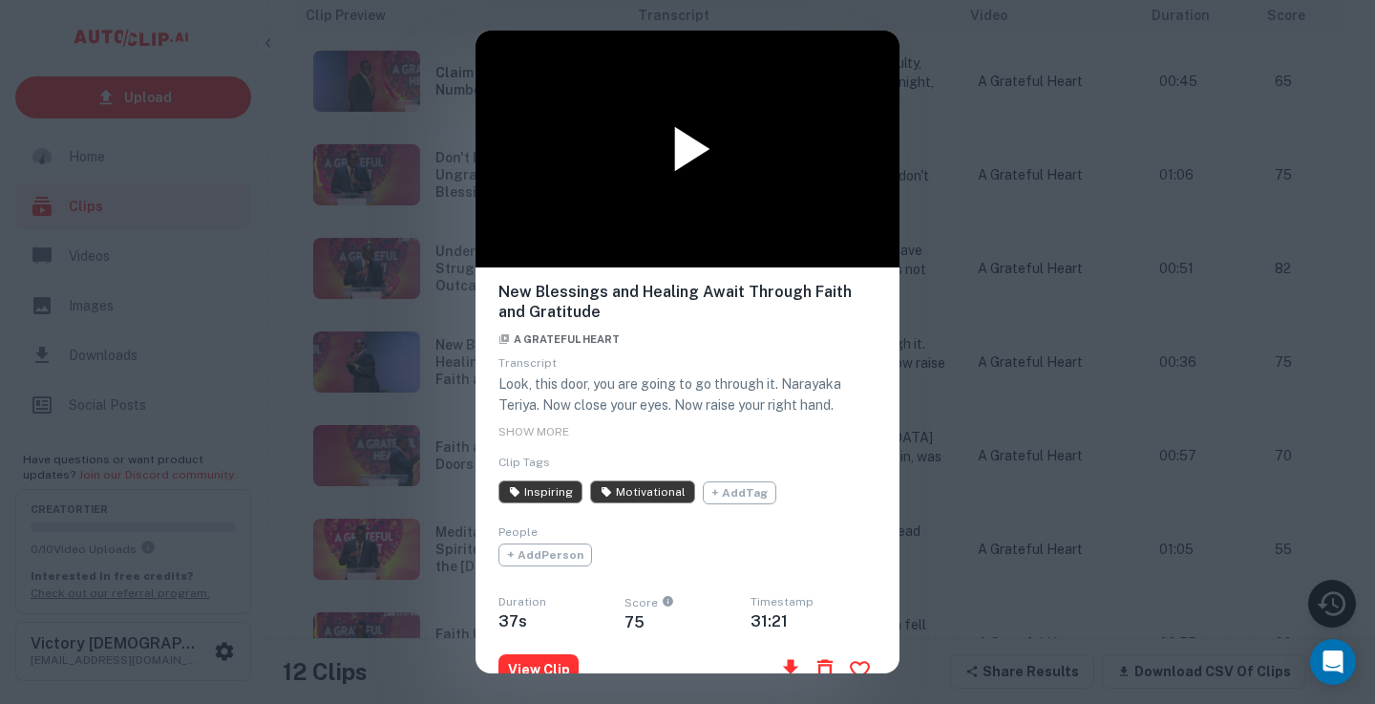
click at [679, 138] on icon at bounding box center [692, 149] width 35 height 45
click at [692, 144] on icon at bounding box center [688, 149] width 76 height 76
click at [415, 323] on div "New Blessings and Healing Await Through Faith and Gratitude A Grateful Heart Tr…" at bounding box center [687, 352] width 1375 height 704
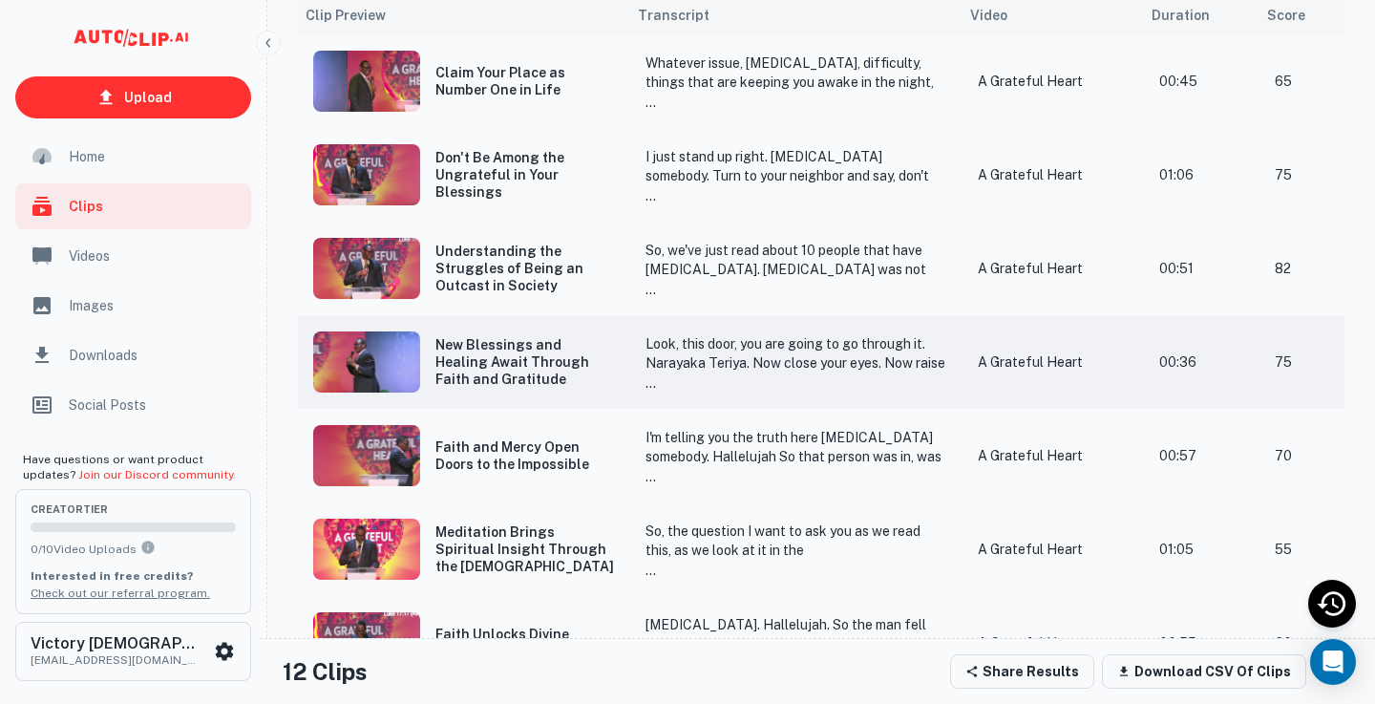
click at [381, 380] on img "scrollable content" at bounding box center [366, 361] width 107 height 61
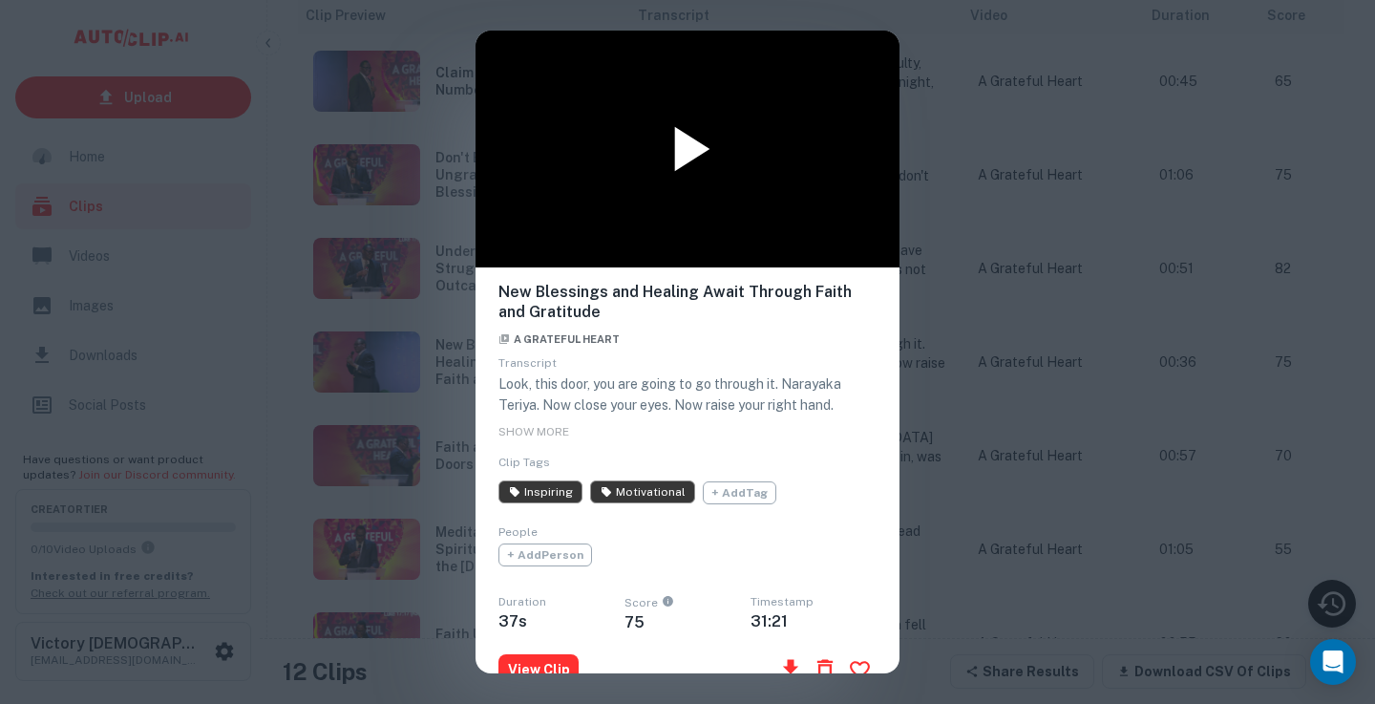
click at [690, 158] on icon at bounding box center [692, 149] width 35 height 45
click at [407, 186] on div "New Blessings and Healing Await Through Faith and Gratitude A Grateful Heart Tr…" at bounding box center [687, 352] width 1375 height 704
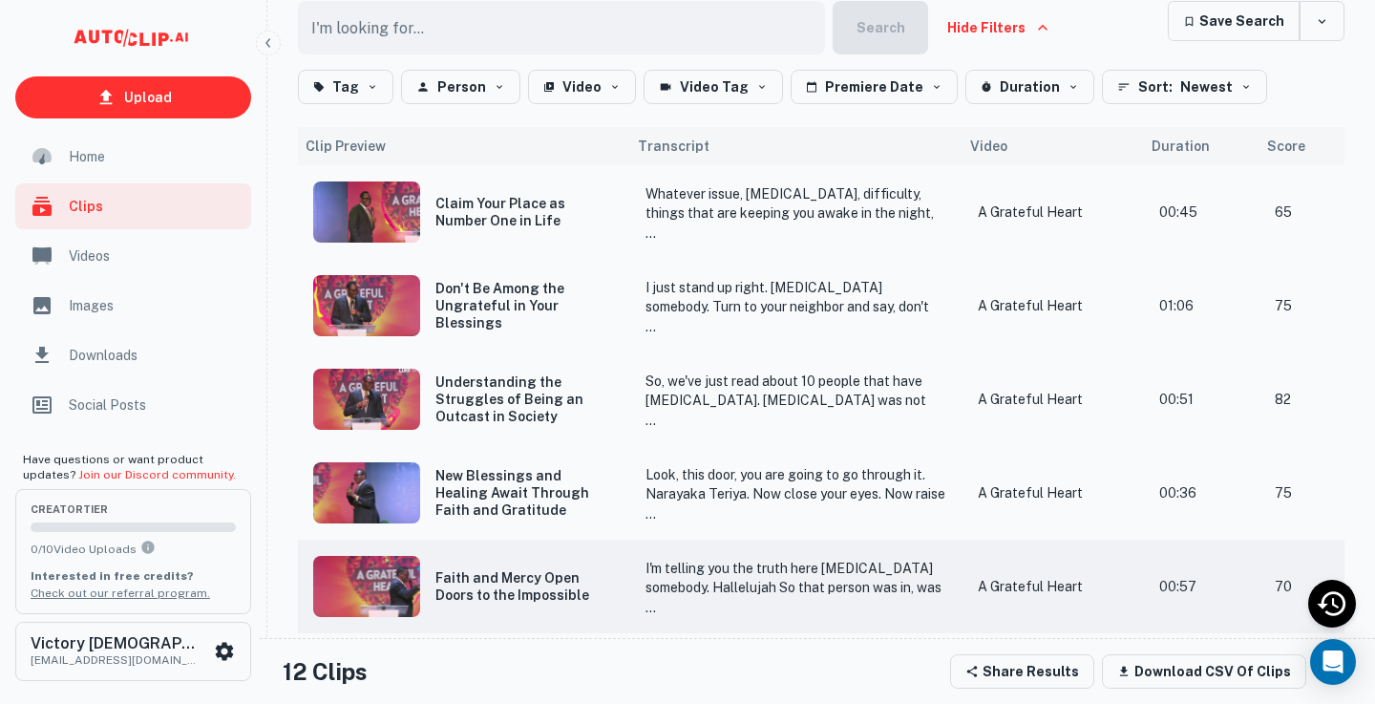
scroll to position [0, 0]
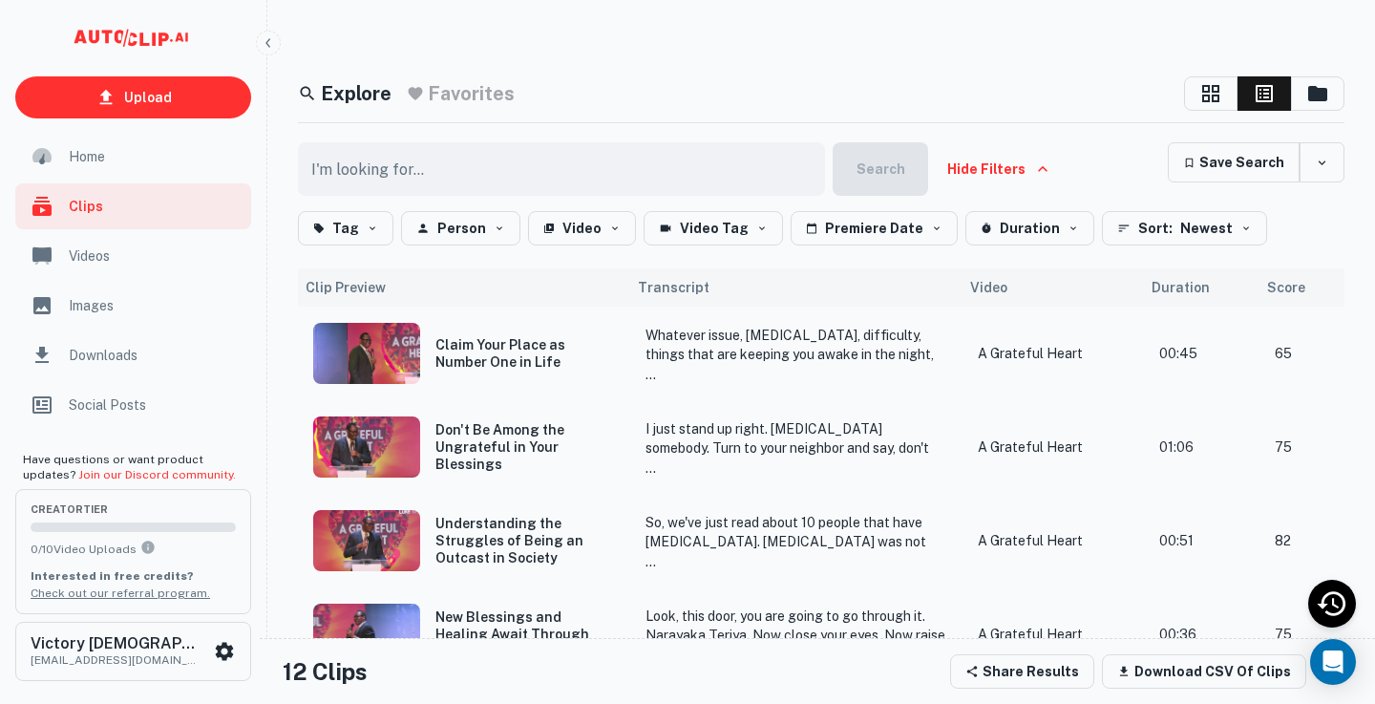
click at [96, 253] on span "Videos" at bounding box center [154, 255] width 171 height 21
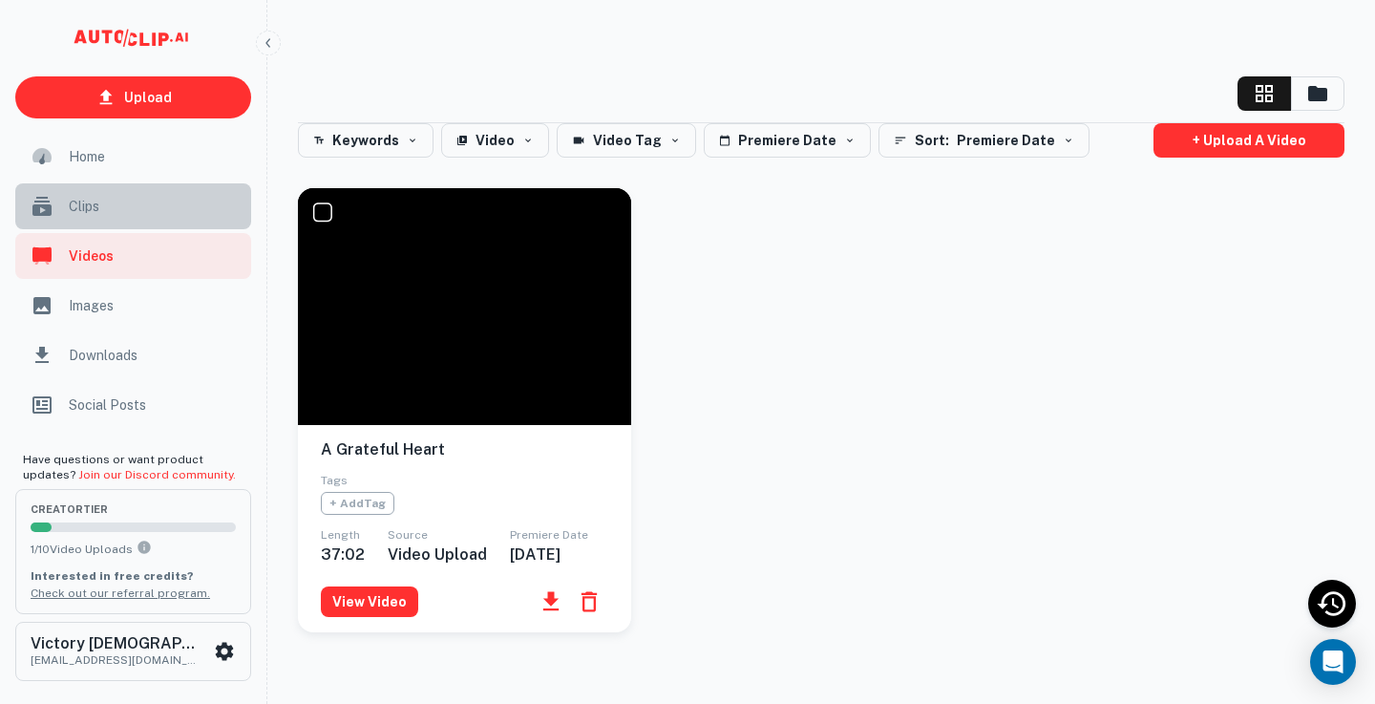
click at [132, 196] on span "Clips" at bounding box center [154, 206] width 171 height 21
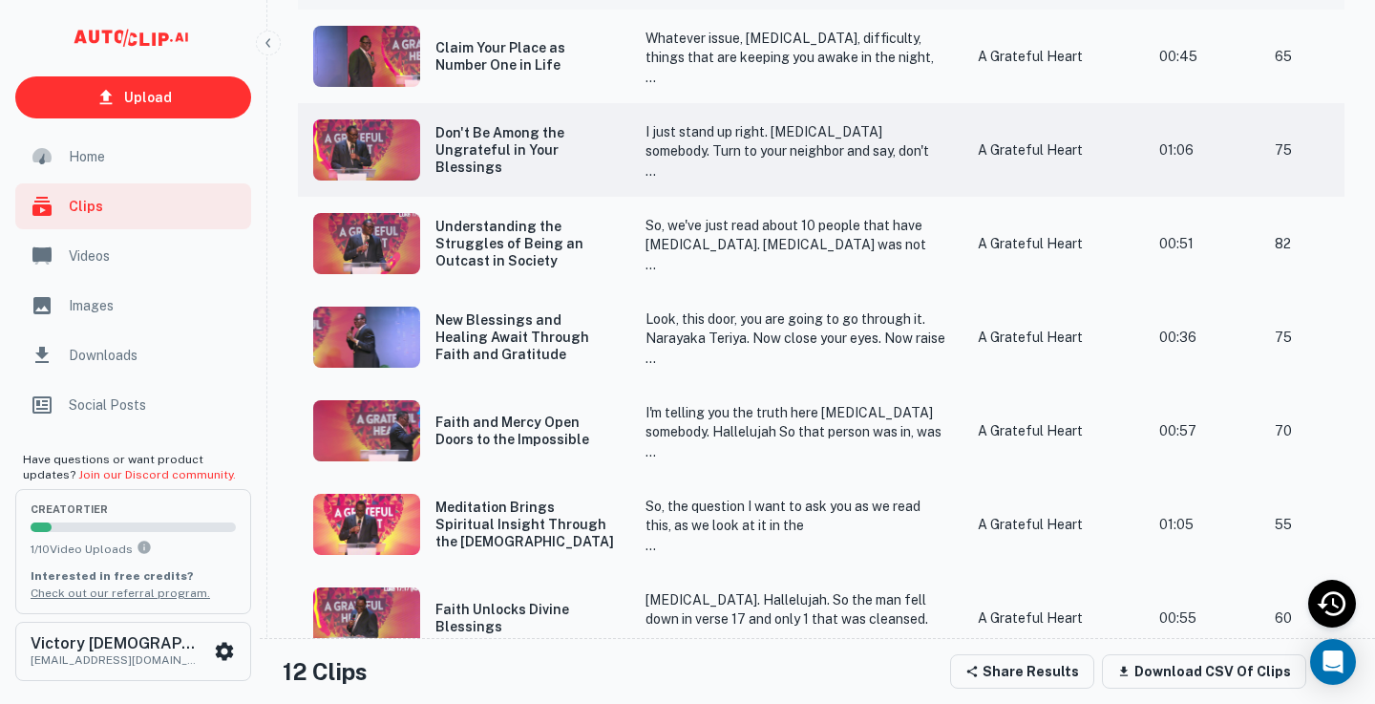
scroll to position [522, 0]
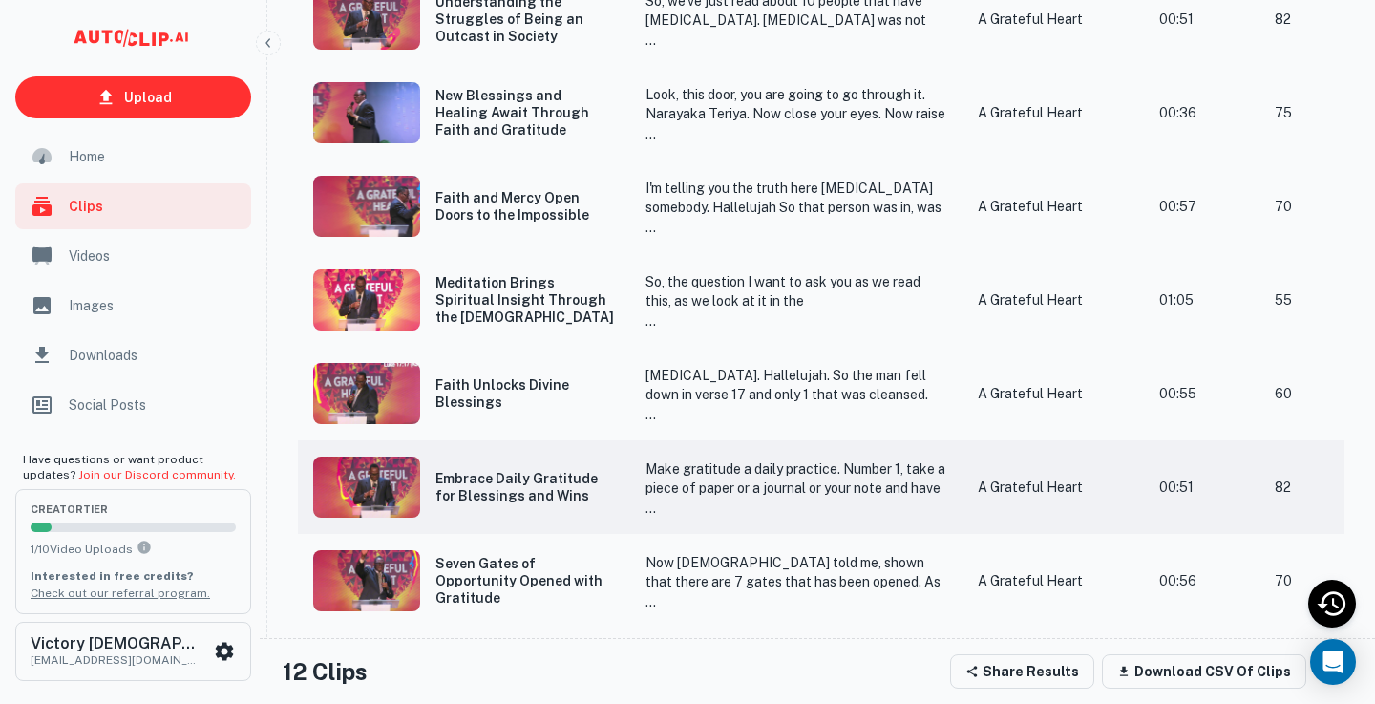
click at [373, 490] on img "scrollable content" at bounding box center [366, 487] width 107 height 61
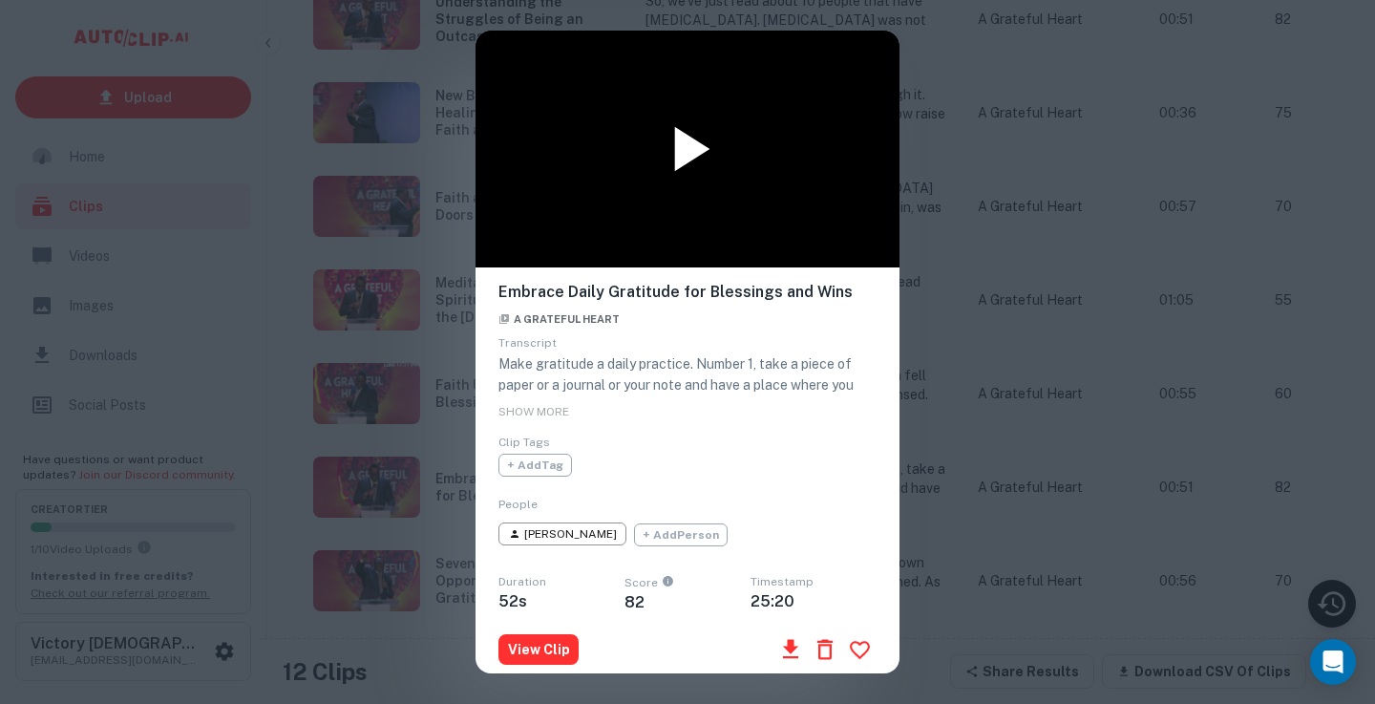
click at [693, 156] on icon at bounding box center [692, 149] width 35 height 45
click at [537, 654] on button "View Clip" at bounding box center [539, 649] width 80 height 31
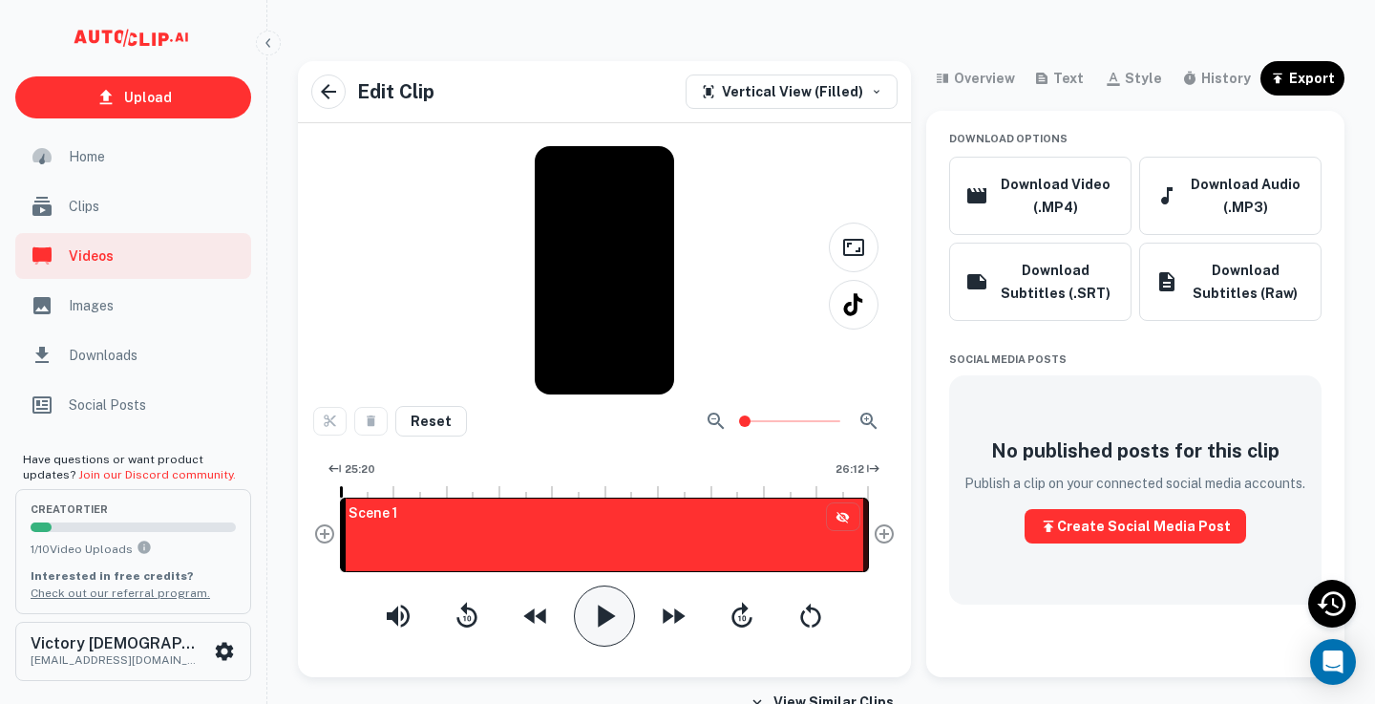
click at [603, 615] on icon "button" at bounding box center [606, 616] width 17 height 22
click at [610, 611] on icon "button" at bounding box center [604, 616] width 19 height 22
drag, startPoint x: 865, startPoint y: 522, endPoint x: 850, endPoint y: 522, distance: 15.3
click at [850, 522] on div "Scene 1" at bounding box center [604, 535] width 529 height 75
click at [799, 501] on div "Scene 1" at bounding box center [595, 535] width 510 height 75
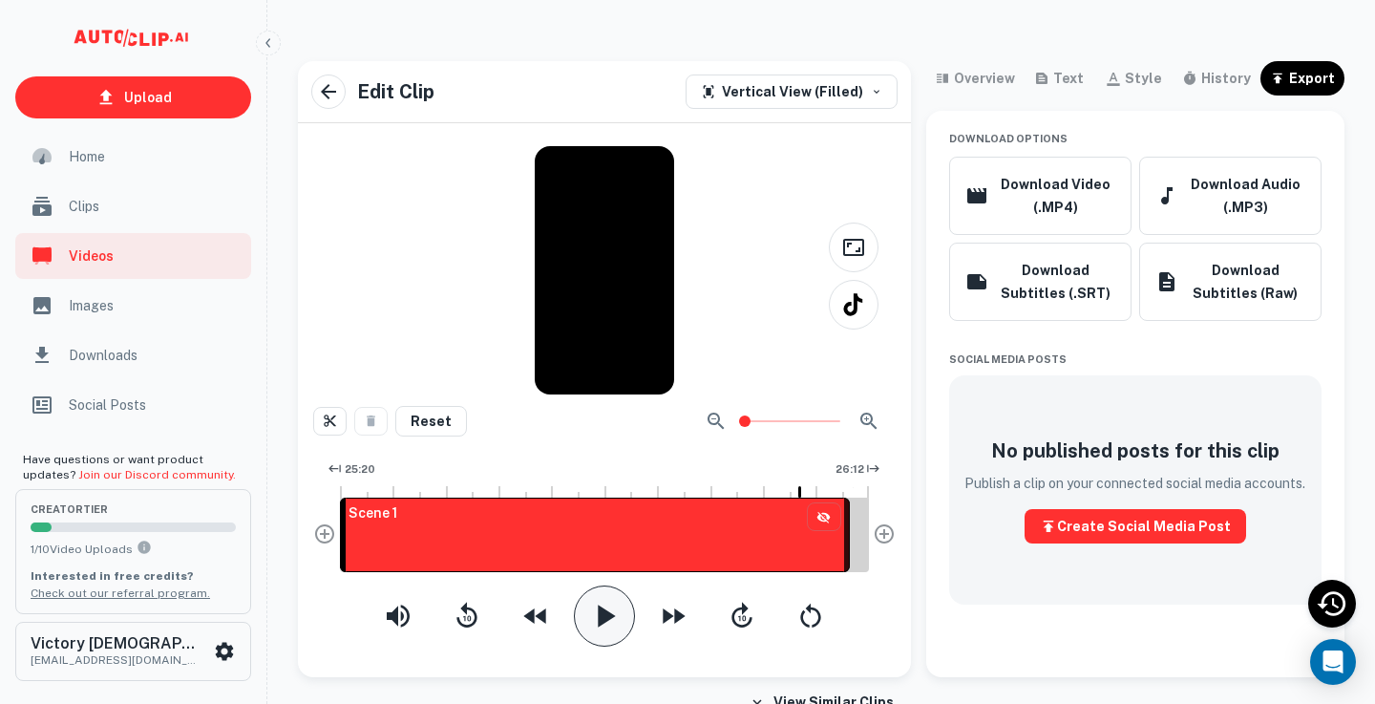
click at [598, 620] on icon "button" at bounding box center [606, 616] width 17 height 22
click at [598, 620] on icon "button" at bounding box center [604, 616] width 19 height 22
drag, startPoint x: 845, startPoint y: 537, endPoint x: 809, endPoint y: 537, distance: 36.3
click at [809, 537] on div "Scene 1" at bounding box center [604, 535] width 529 height 75
click at [763, 484] on div at bounding box center [764, 489] width 2 height 15
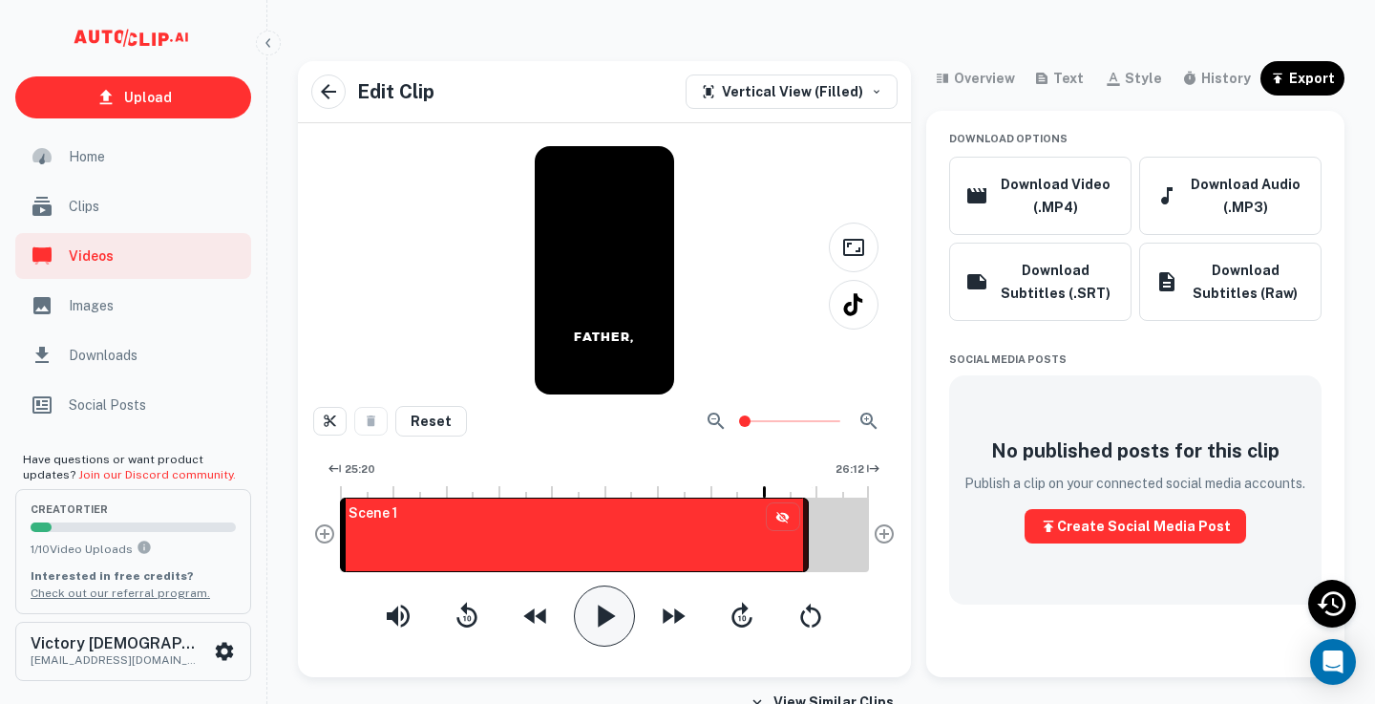
click at [618, 610] on icon "button" at bounding box center [605, 616] width 38 height 38
drag, startPoint x: 804, startPoint y: 522, endPoint x: 783, endPoint y: 523, distance: 21.1
click at [783, 523] on div "Scene 1" at bounding box center [604, 535] width 529 height 75
click at [742, 491] on div at bounding box center [743, 489] width 2 height 15
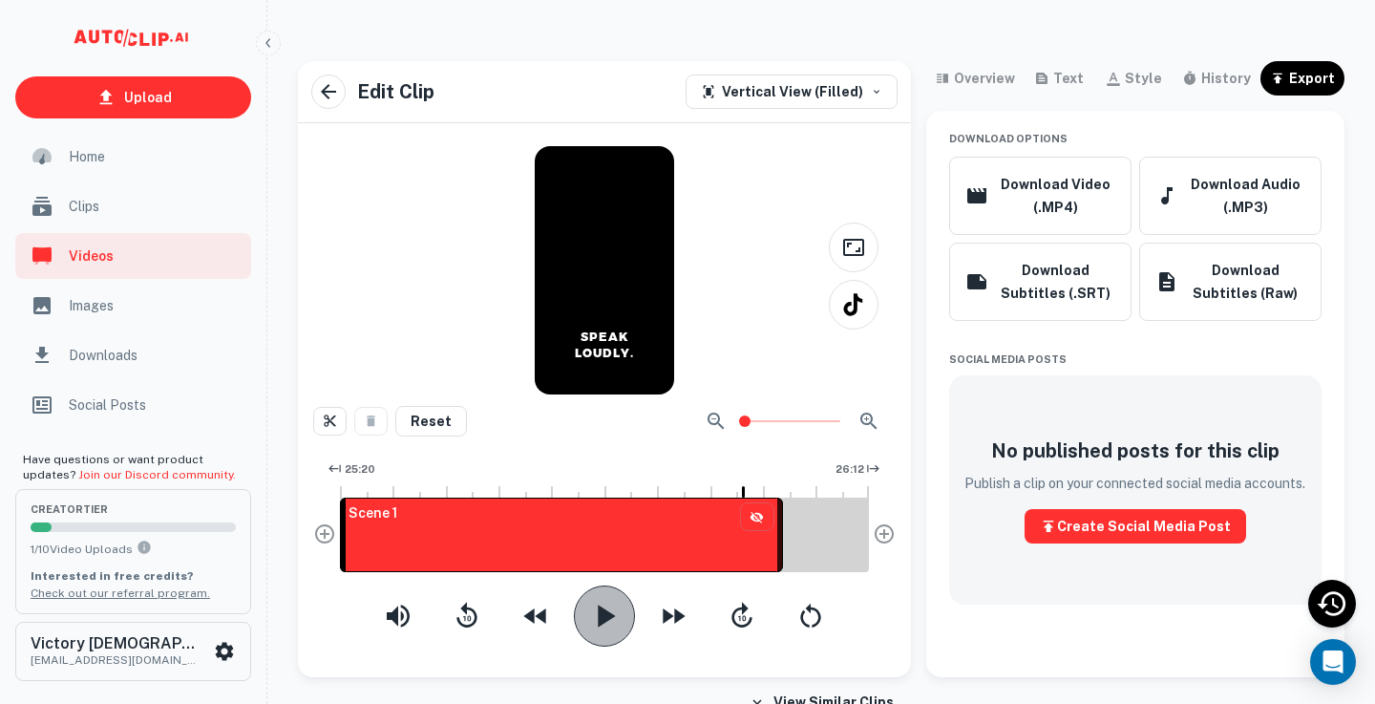
click at [605, 616] on icon "button" at bounding box center [606, 616] width 17 height 22
click at [776, 517] on div "Scene 1" at bounding box center [604, 535] width 529 height 75
click at [750, 474] on span "26:00.59" at bounding box center [752, 471] width 66 height 23
click at [622, 610] on icon "button" at bounding box center [605, 616] width 38 height 38
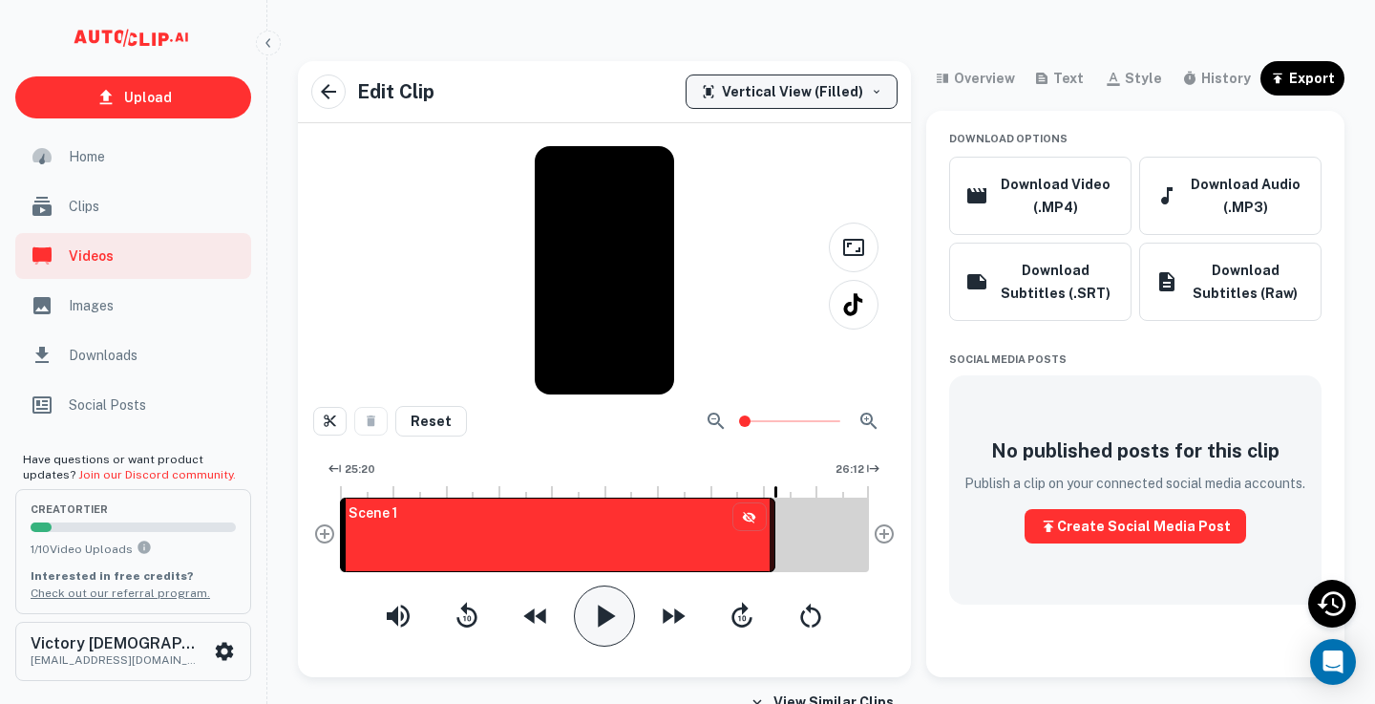
click at [824, 91] on div "Vertical View (Filled)" at bounding box center [782, 91] width 162 height 23
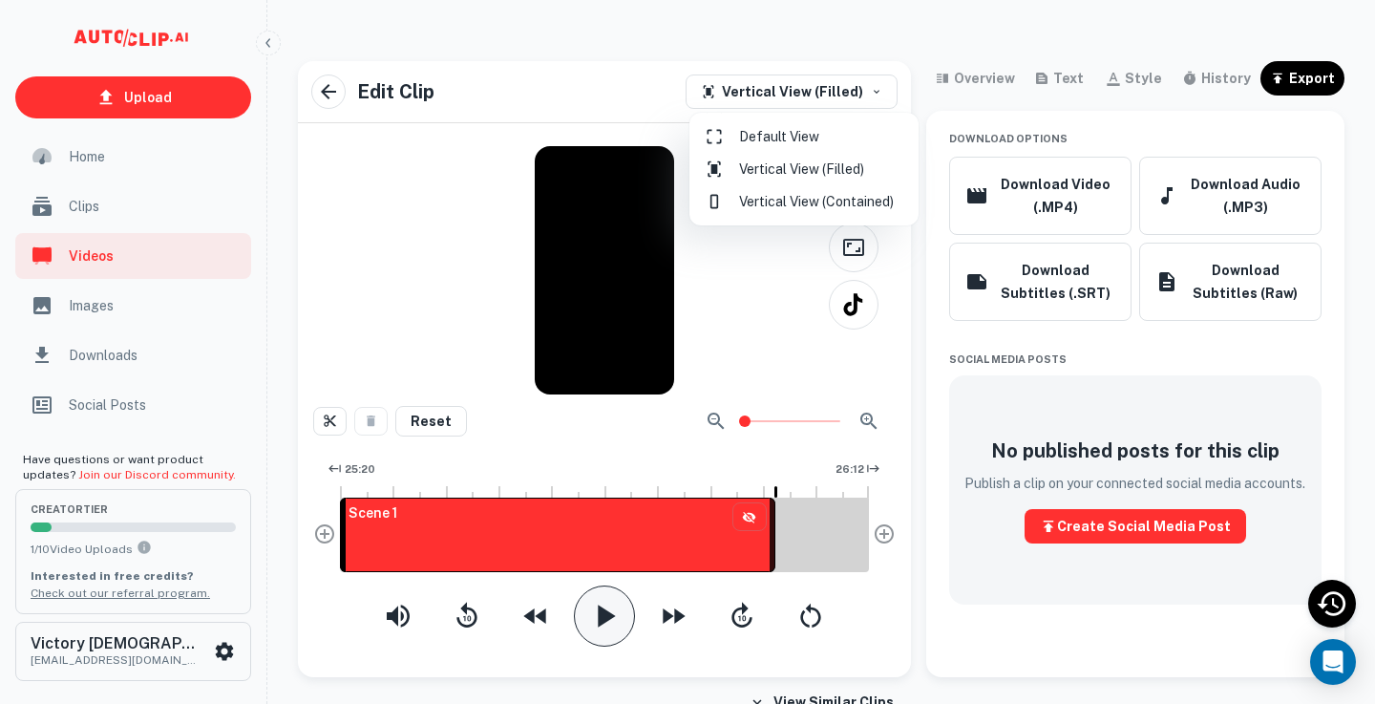
click at [792, 199] on li "Vertical View (Contained)" at bounding box center [804, 201] width 214 height 32
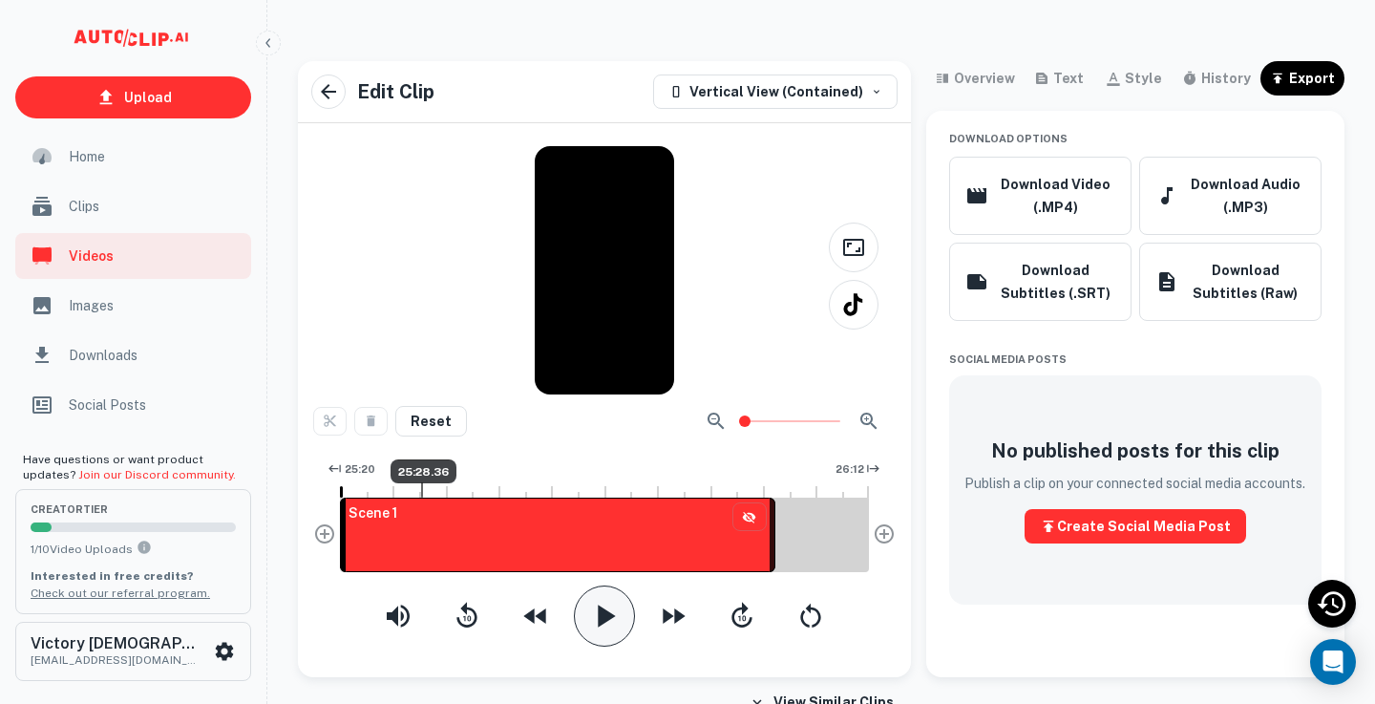
click at [421, 486] on div at bounding box center [422, 489] width 2 height 15
click at [607, 608] on icon "button" at bounding box center [605, 616] width 38 height 38
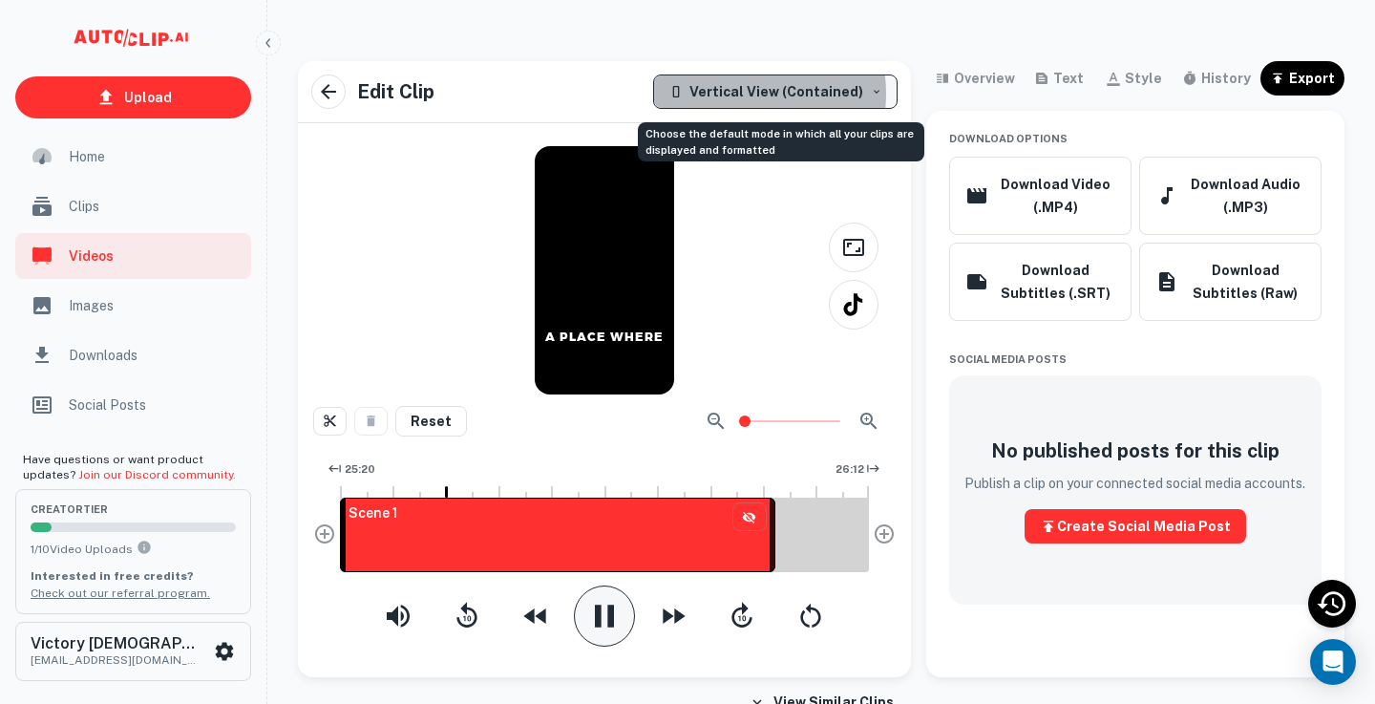
click at [743, 94] on div "Vertical View (Contained)" at bounding box center [766, 91] width 195 height 23
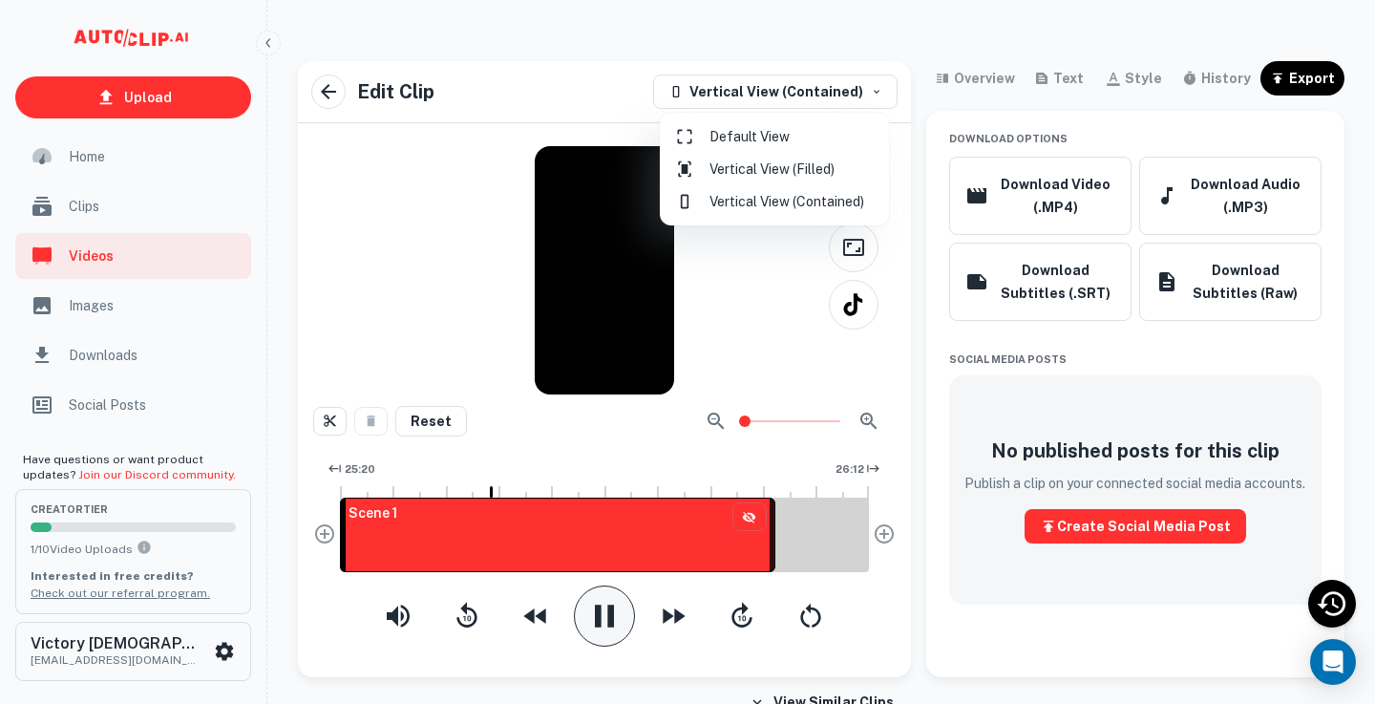
click at [762, 207] on li "Vertical View (Contained)" at bounding box center [775, 201] width 214 height 32
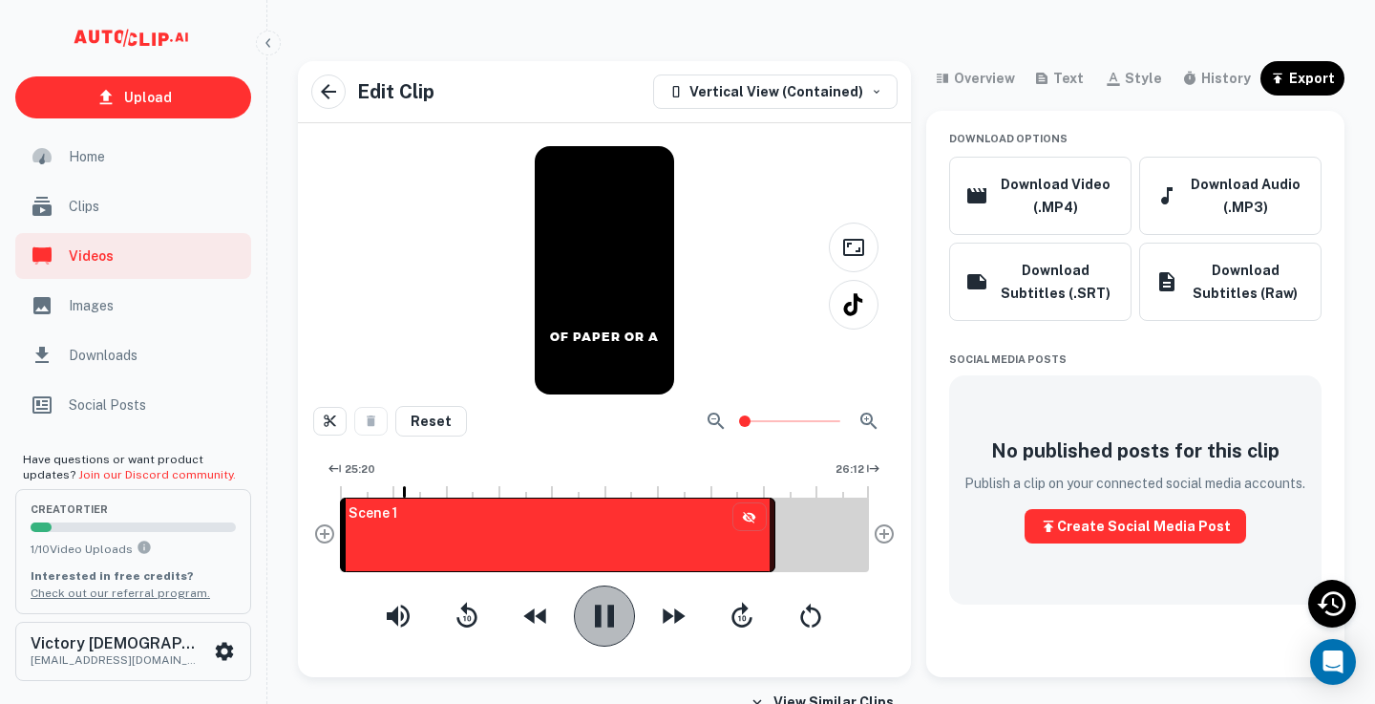
click at [599, 610] on icon "button" at bounding box center [604, 616] width 19 height 22
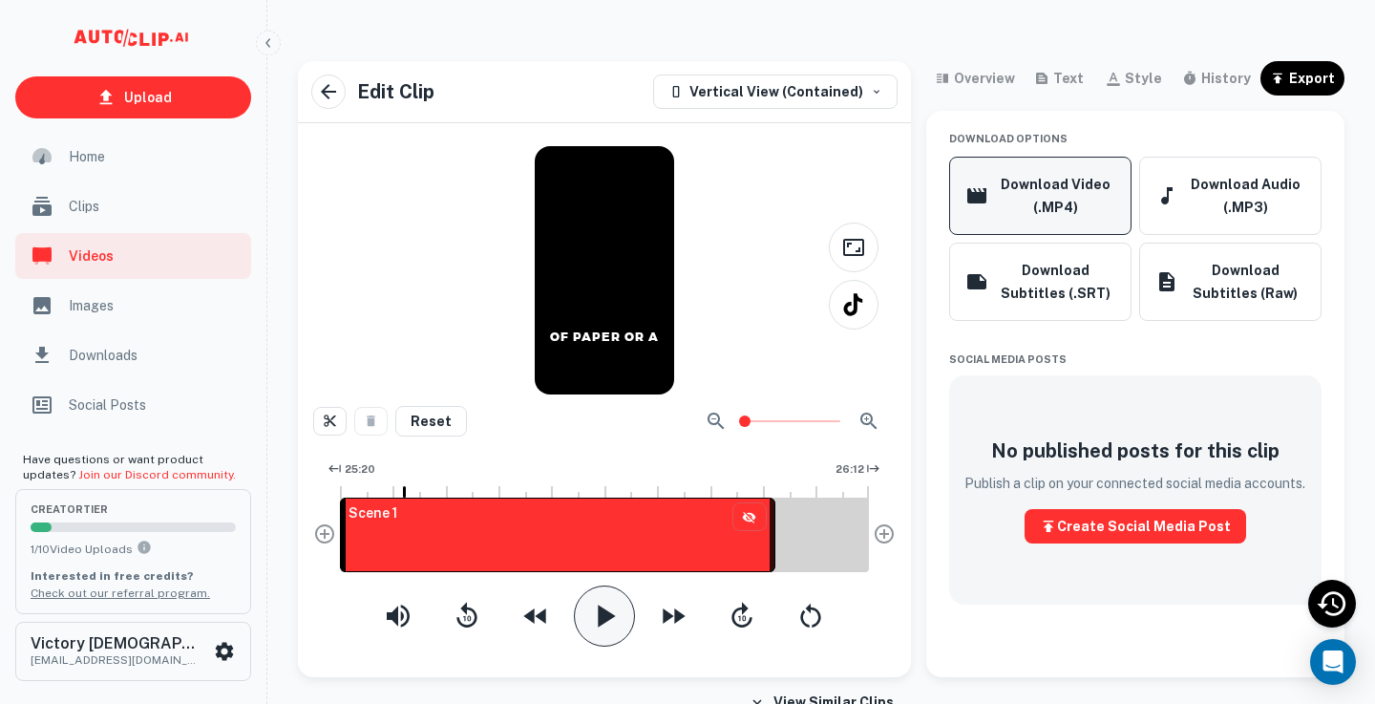
click at [1102, 207] on button "Download Video (.MP4)" at bounding box center [1040, 196] width 182 height 78
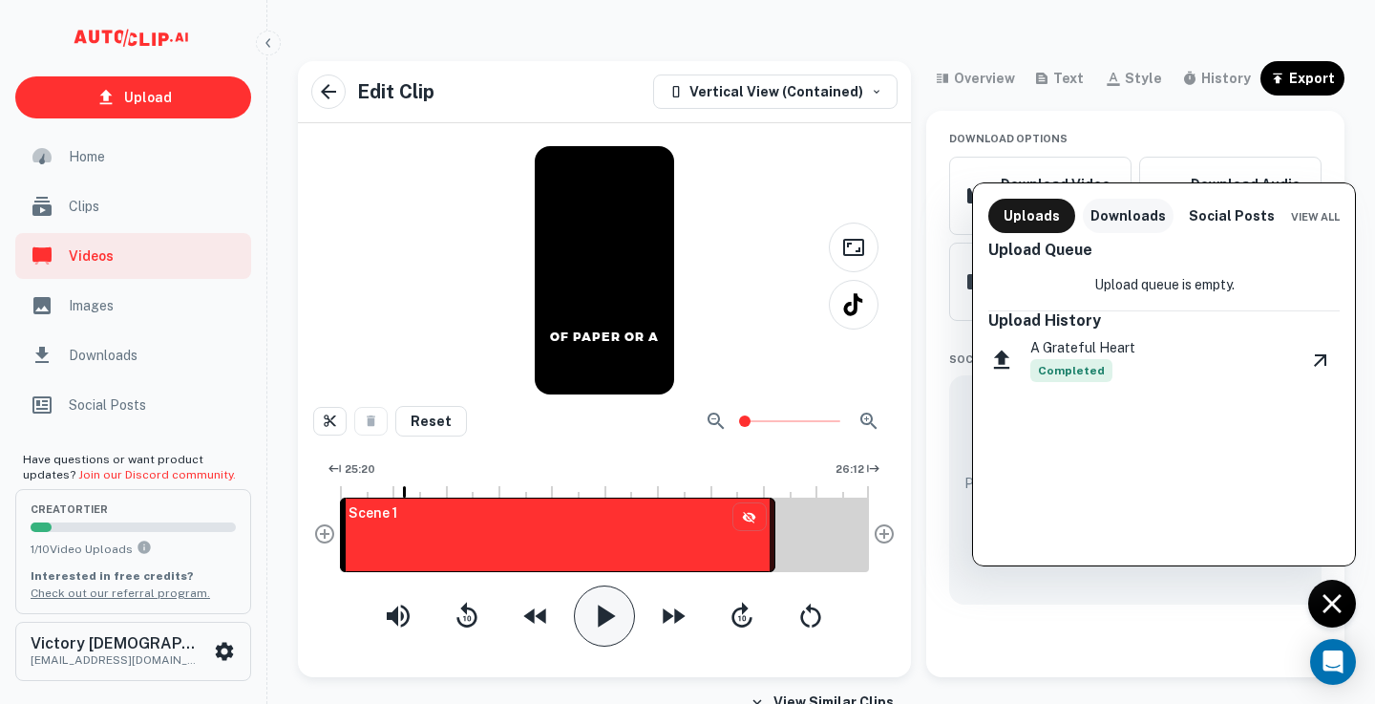
click at [1135, 221] on button "Downloads" at bounding box center [1128, 216] width 91 height 34
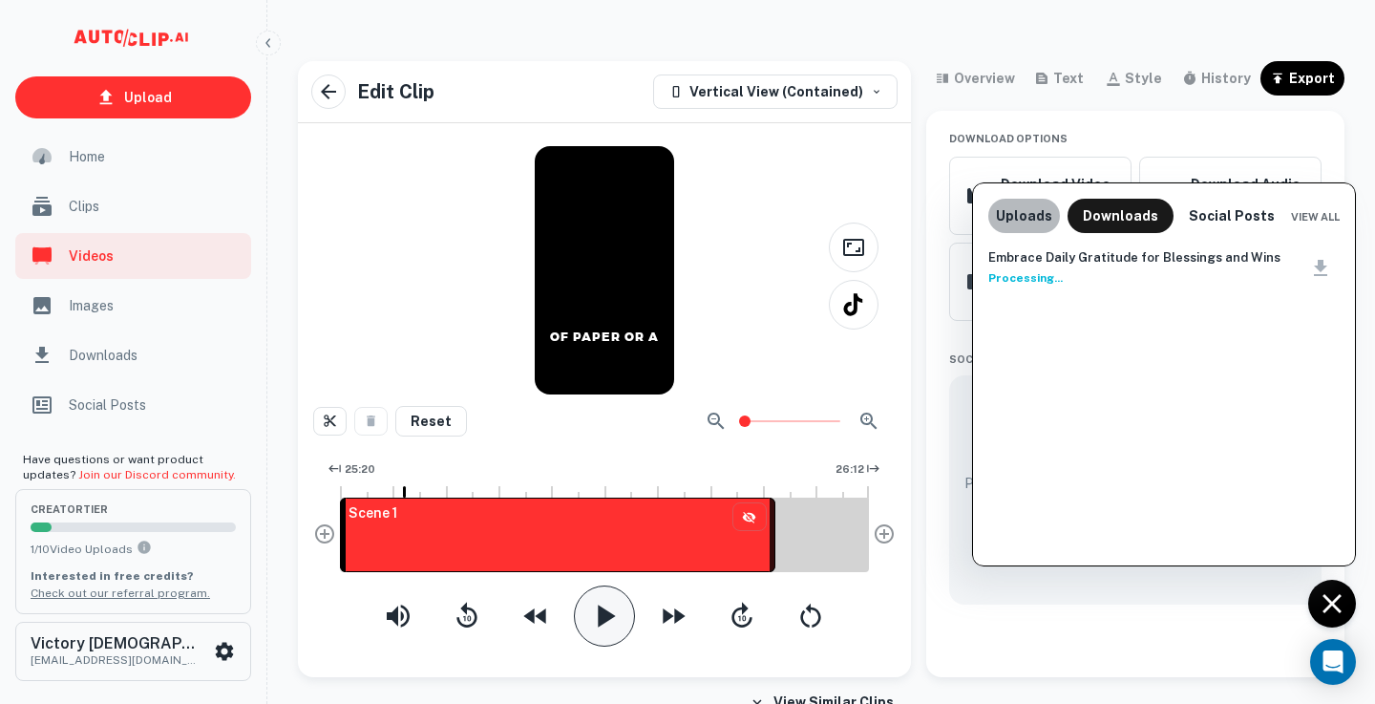
click at [1011, 214] on button "Uploads" at bounding box center [1025, 216] width 72 height 34
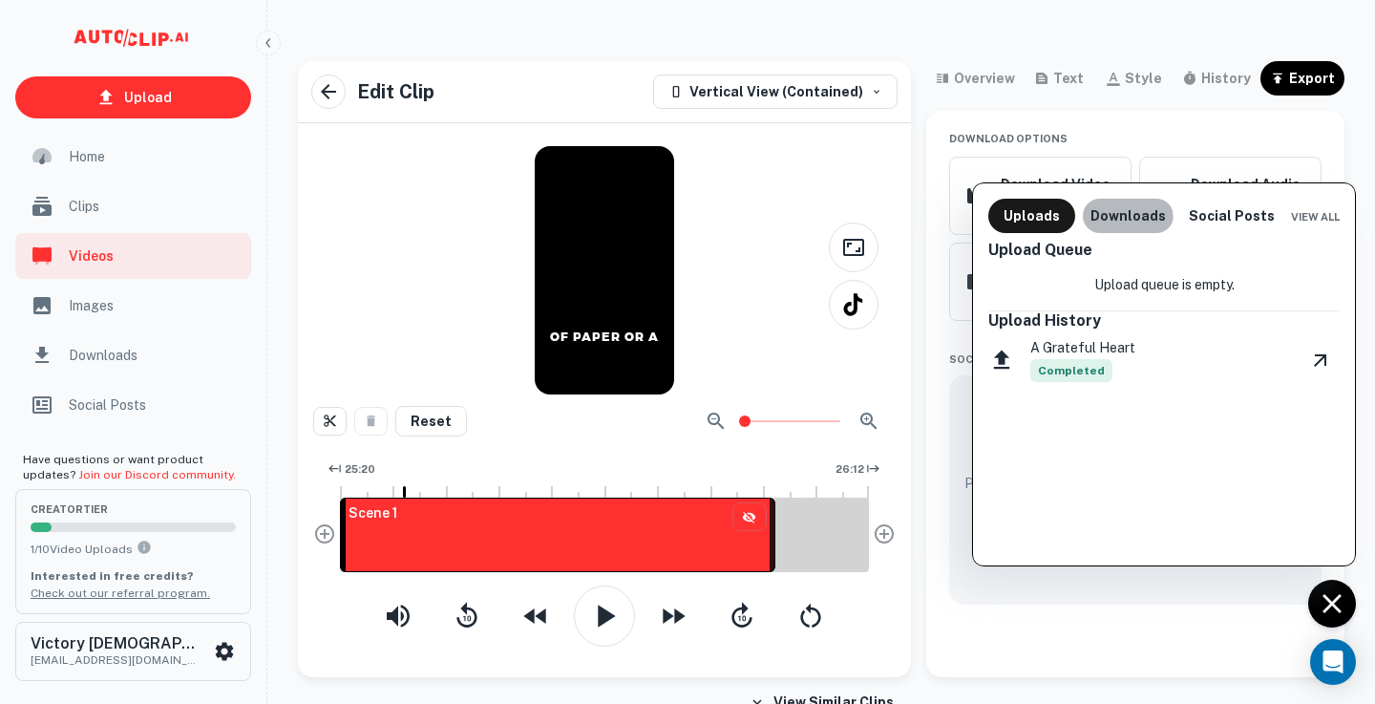
click at [1112, 222] on button "Downloads" at bounding box center [1128, 216] width 91 height 34
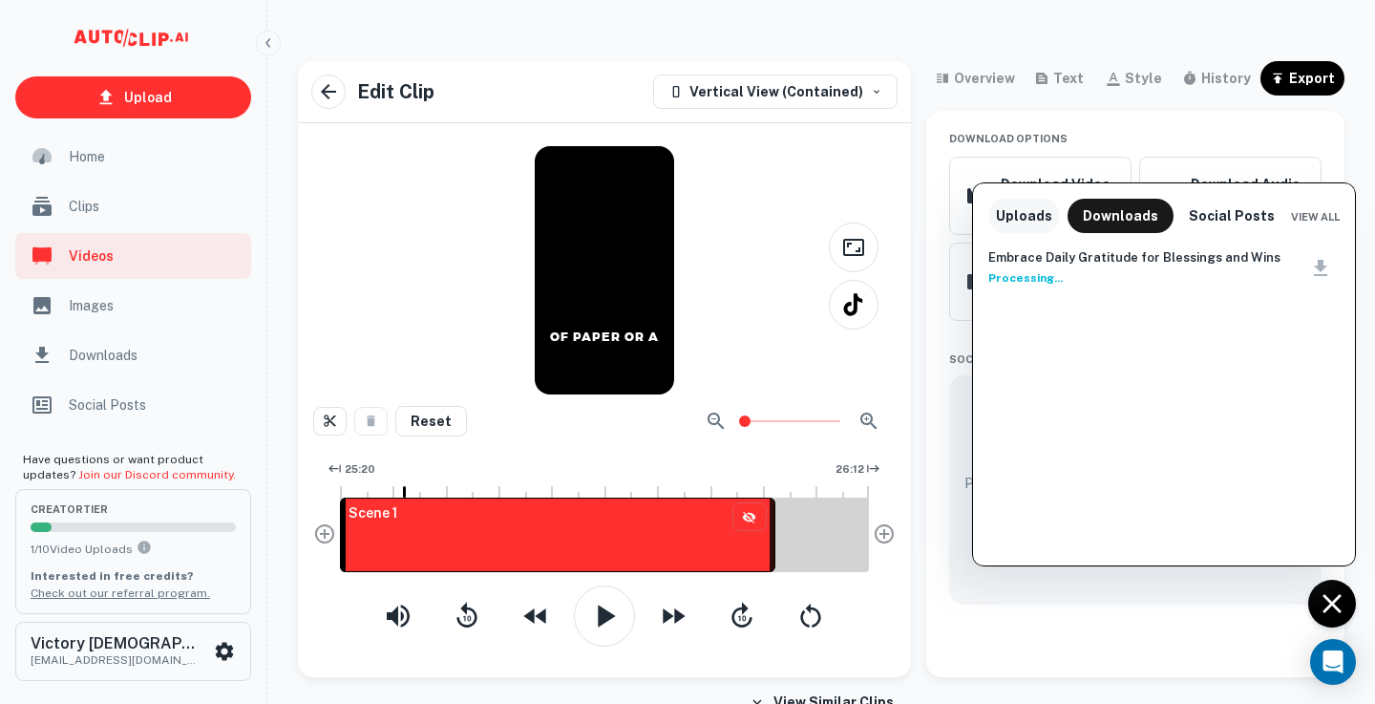
click at [1031, 209] on button "Uploads" at bounding box center [1025, 216] width 72 height 34
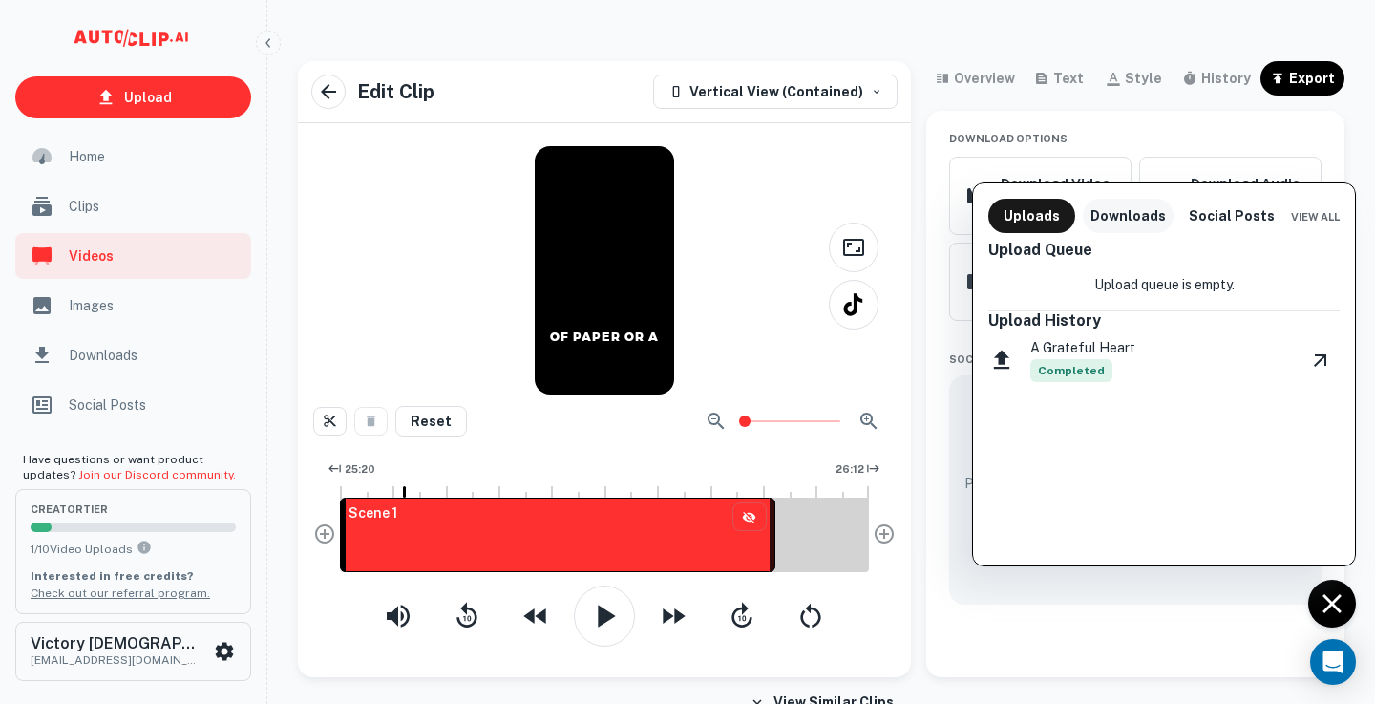
click at [1110, 211] on button "Downloads" at bounding box center [1128, 216] width 91 height 34
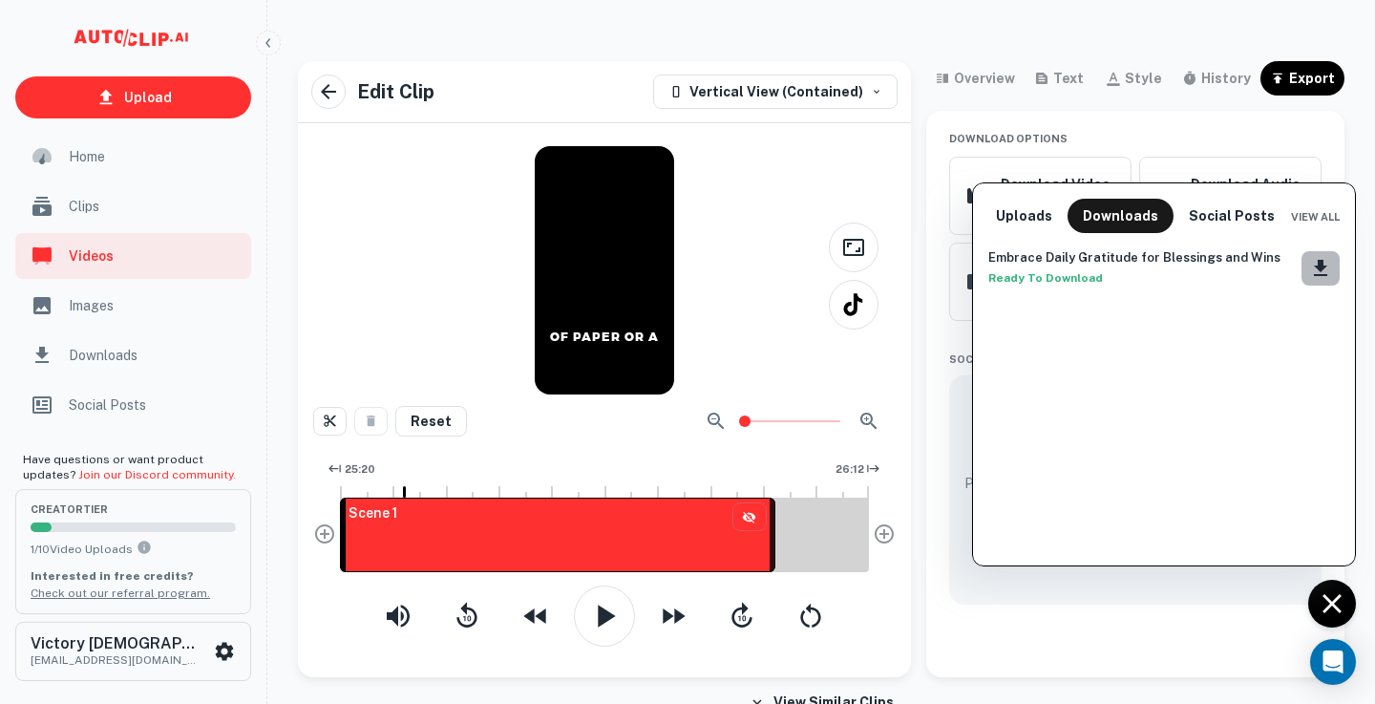
click at [1326, 270] on icon "Download clip" at bounding box center [1321, 268] width 23 height 23
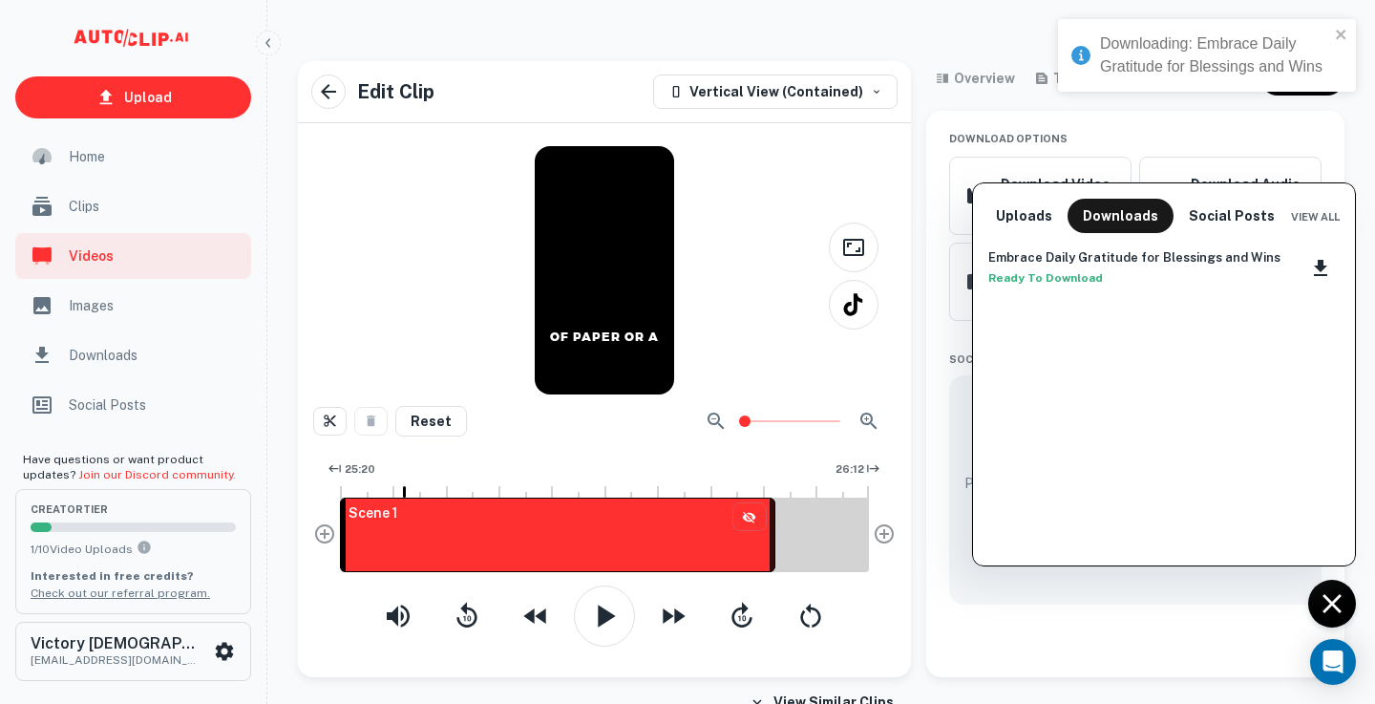
click at [921, 40] on div at bounding box center [687, 352] width 1375 height 704
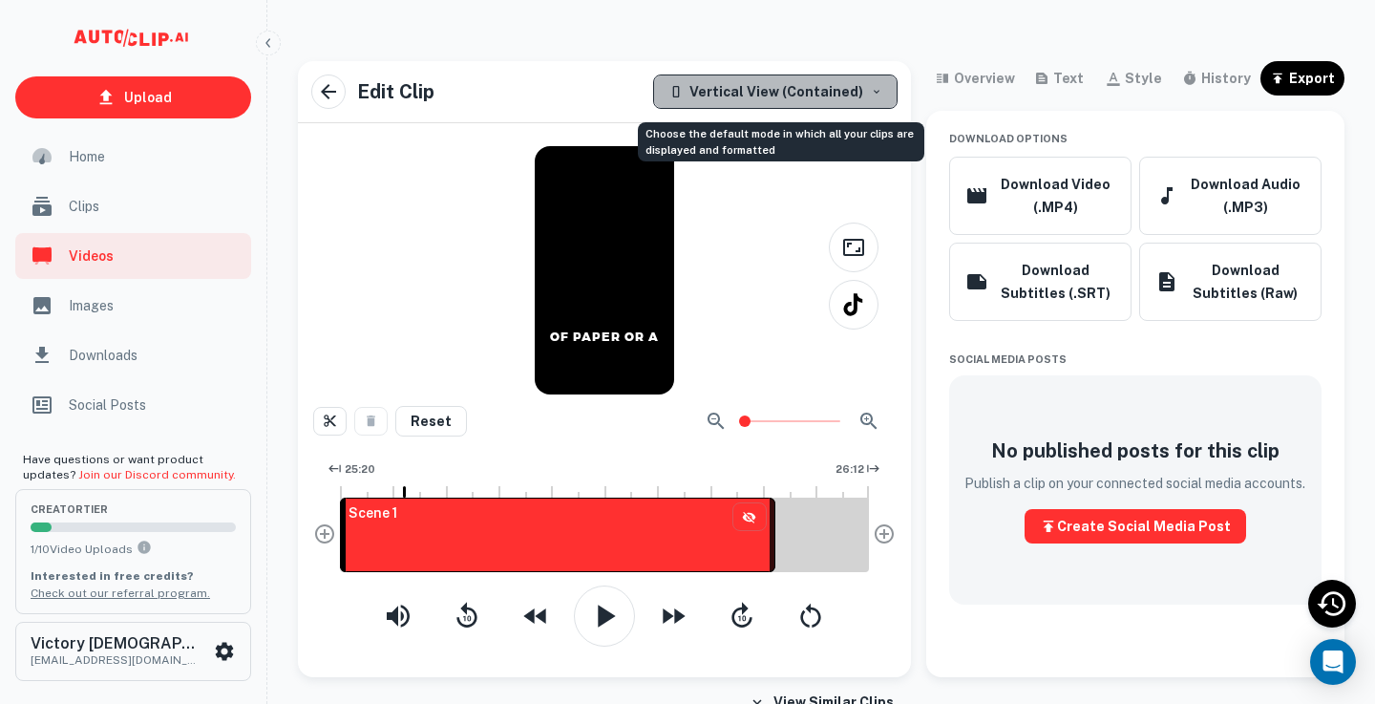
click at [824, 94] on div "Vertical View (Contained)" at bounding box center [766, 91] width 195 height 23
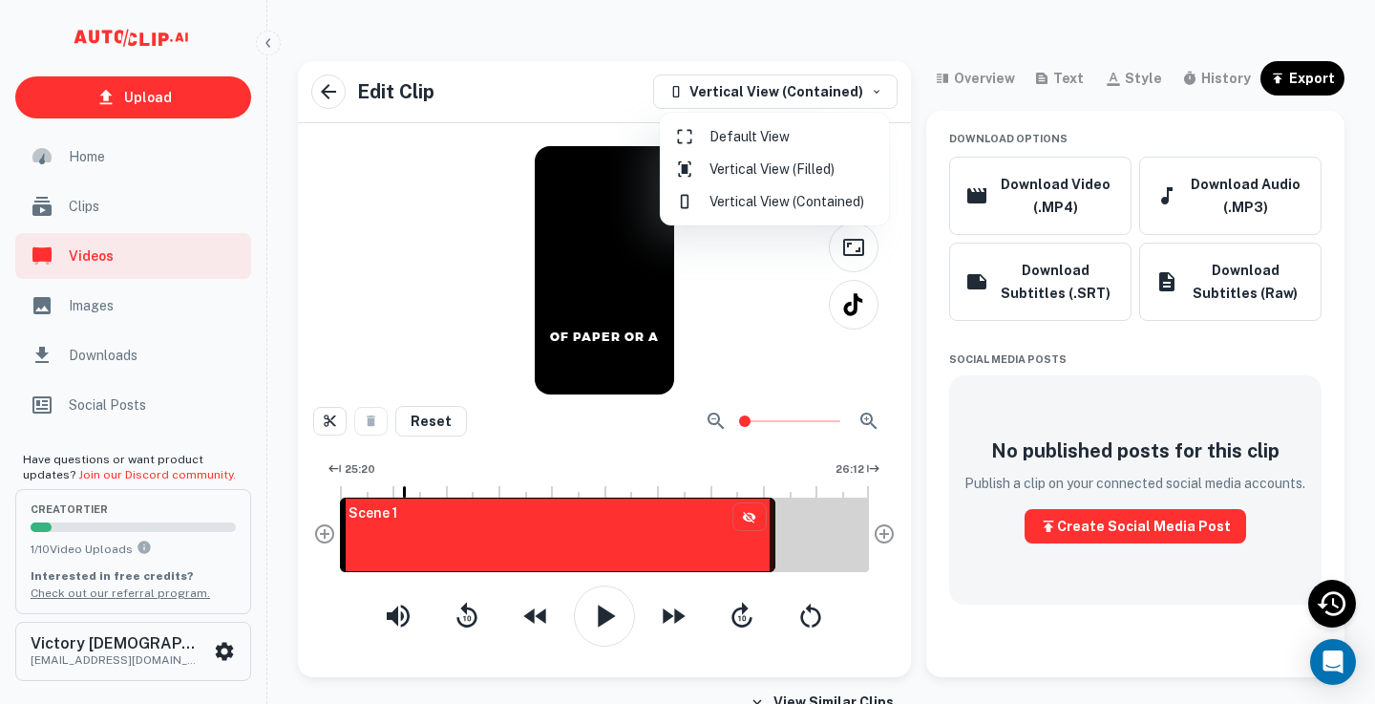
click at [795, 163] on li "Vertical View (Filled)" at bounding box center [775, 169] width 214 height 32
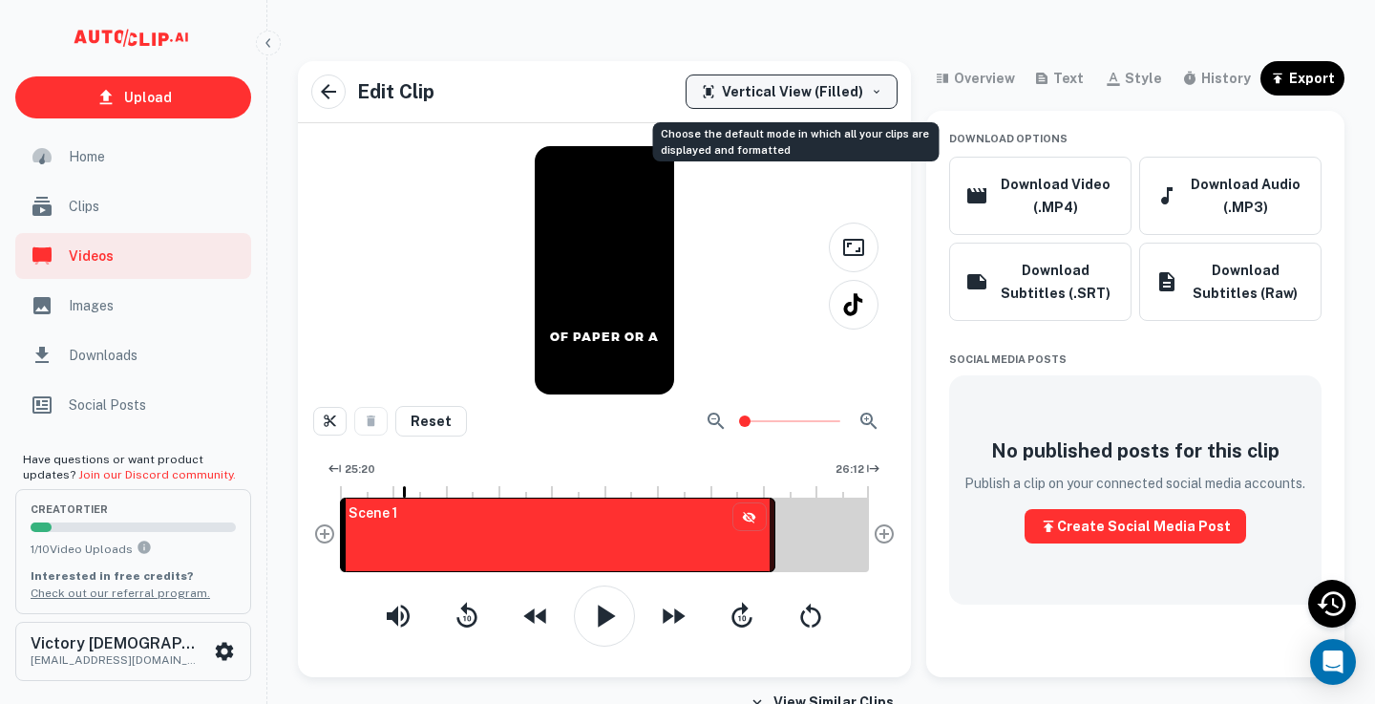
click at [787, 81] on div "Vertical View (Filled)" at bounding box center [782, 91] width 162 height 23
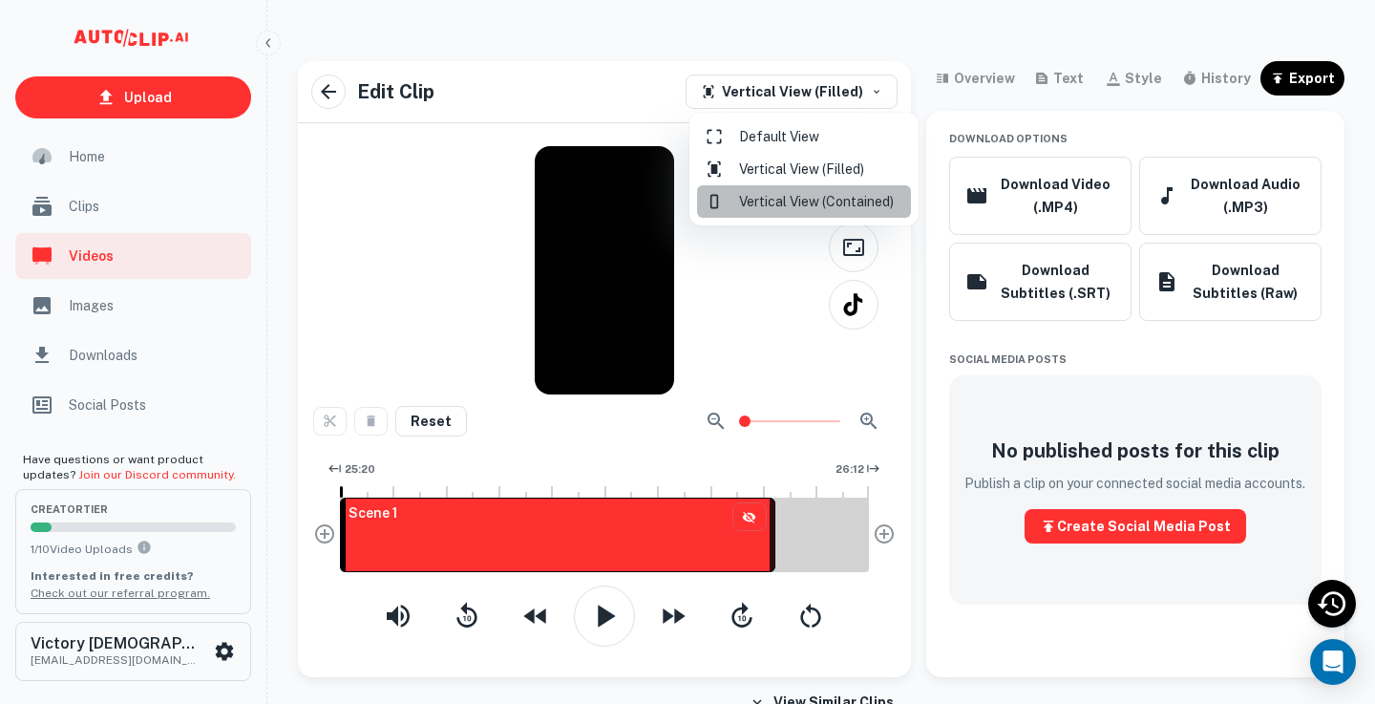
click at [781, 197] on li "Vertical View (Contained)" at bounding box center [804, 201] width 214 height 32
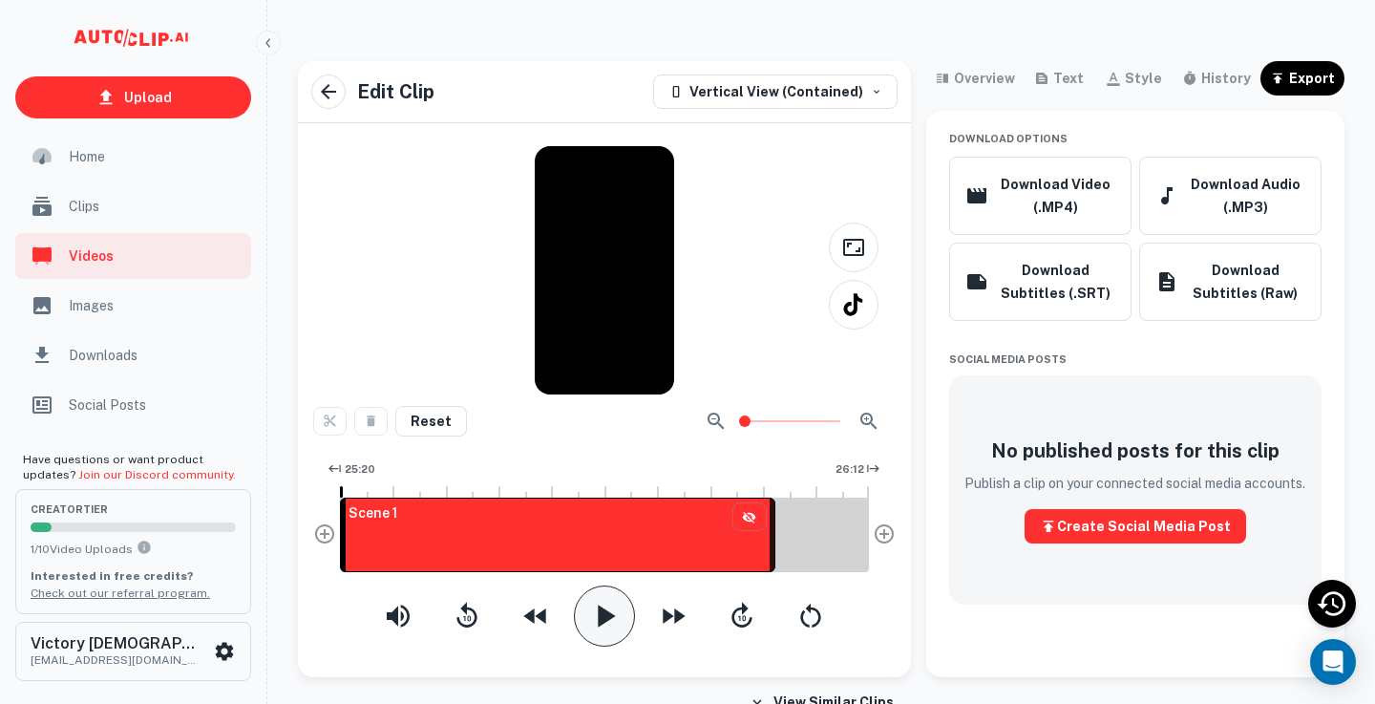
click at [599, 613] on icon "button" at bounding box center [606, 616] width 17 height 22
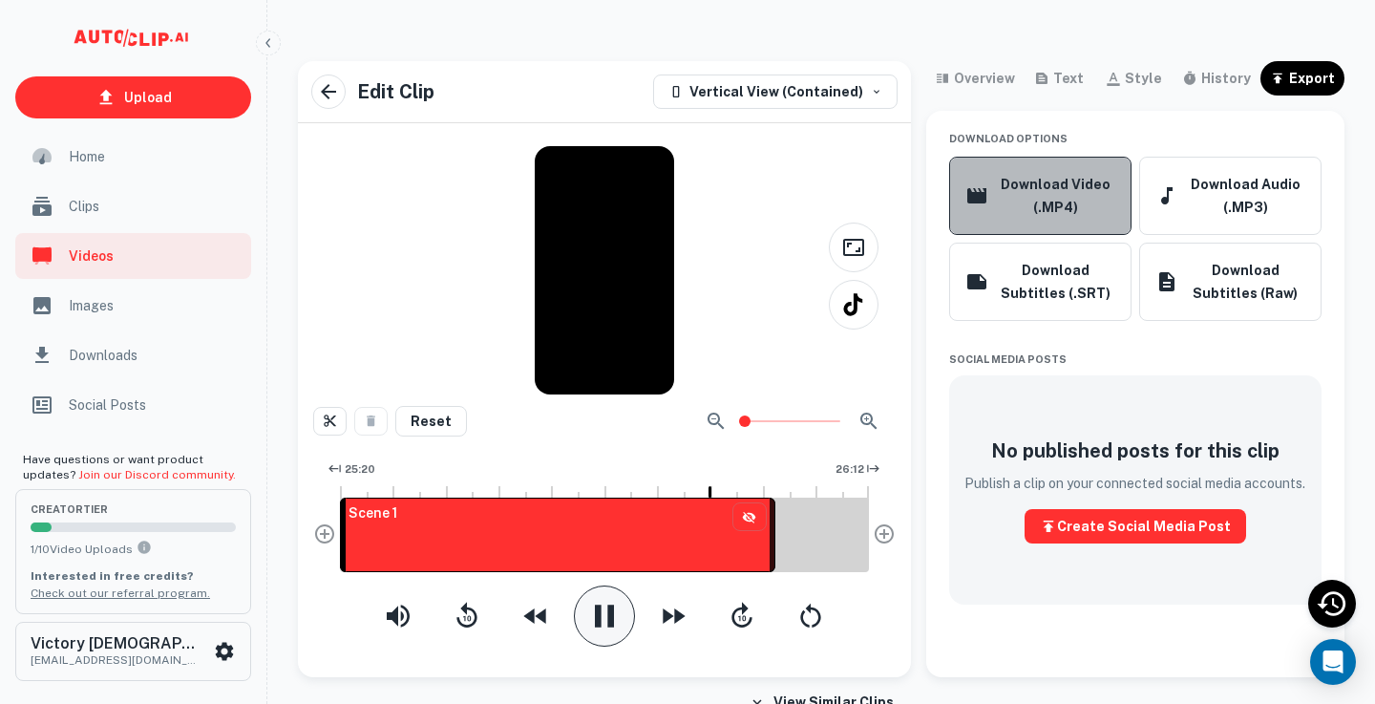
click at [1070, 195] on button "Download Video (.MP4)" at bounding box center [1040, 196] width 182 height 78
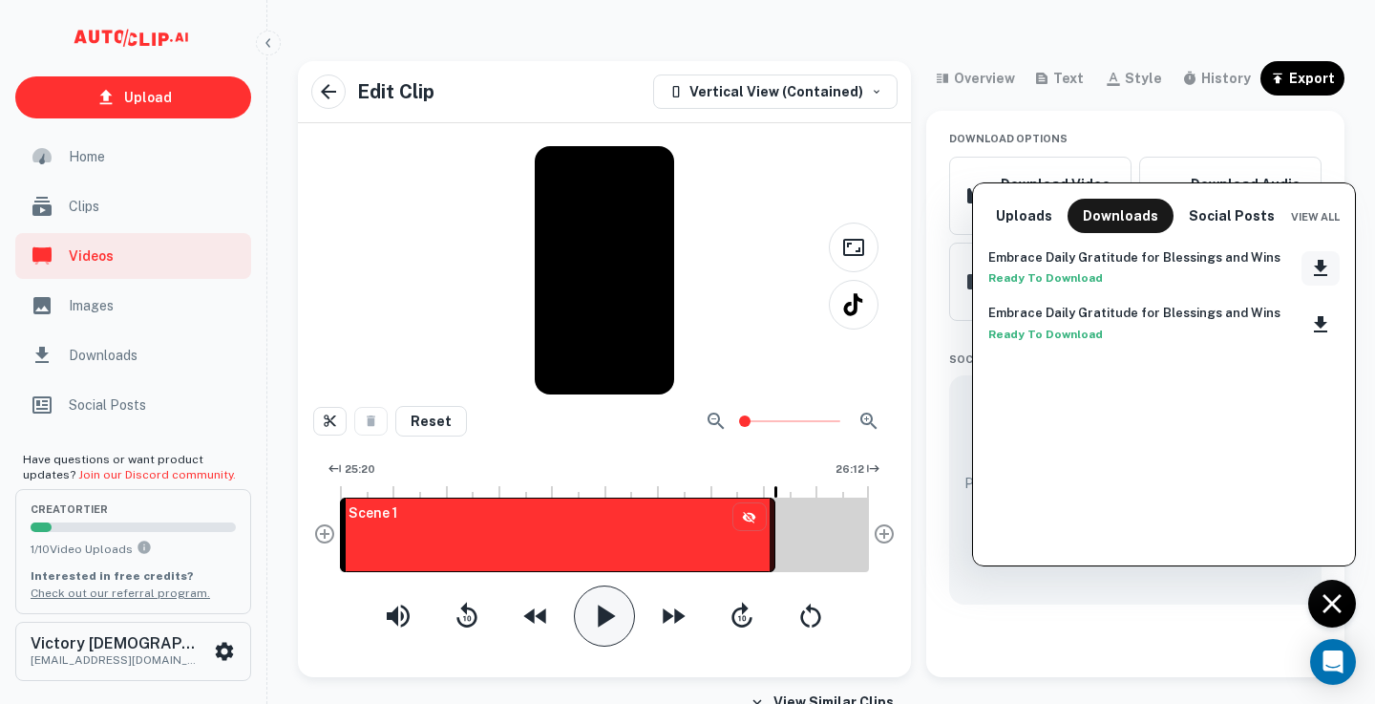
click at [1328, 266] on icon "Download clip" at bounding box center [1321, 268] width 23 height 23
